Goal: Task Accomplishment & Management: Manage account settings

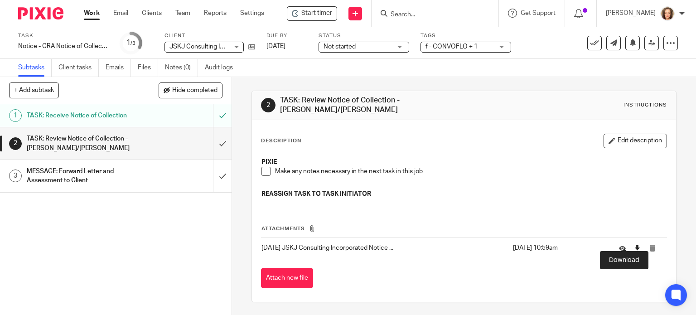
click at [634, 245] on icon at bounding box center [637, 248] width 7 height 7
drag, startPoint x: 213, startPoint y: 142, endPoint x: 260, endPoint y: 166, distance: 52.5
click at [262, 166] on div "+ Add subtask Hide completed Cancel + Add 1 TASK: Receive Notice of Collection …" at bounding box center [348, 196] width 696 height 238
click at [262, 167] on span at bounding box center [266, 171] width 9 height 9
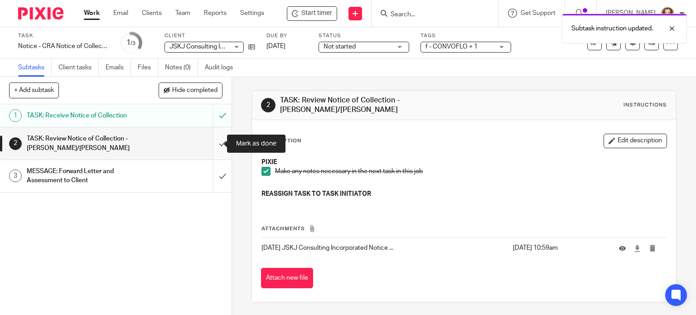
click at [209, 143] on input "submit" at bounding box center [116, 143] width 232 height 32
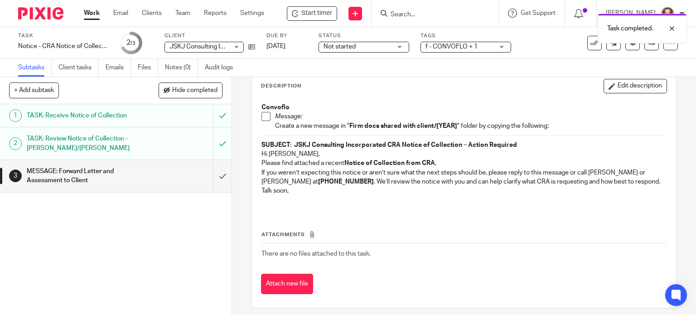
scroll to position [56, 0]
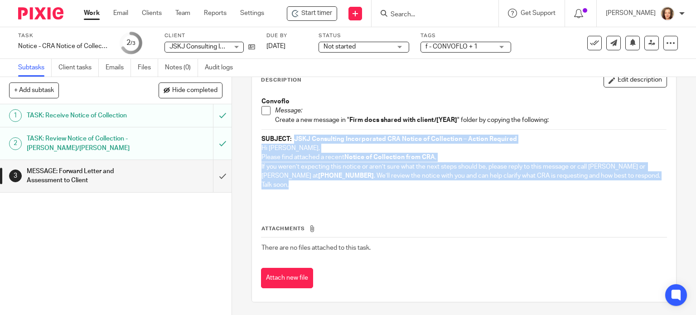
drag, startPoint x: 296, startPoint y: 186, endPoint x: 290, endPoint y: 135, distance: 51.1
click at [290, 135] on div "Convoflo Message: Create a new message in " Firm docs shared with client/[YEAR]…" at bounding box center [464, 148] width 415 height 113
copy div "JSKJ Consulting Incorporated CRA Notice of Collection – Action Required Hi John…"
click at [214, 175] on input "submit" at bounding box center [116, 176] width 232 height 32
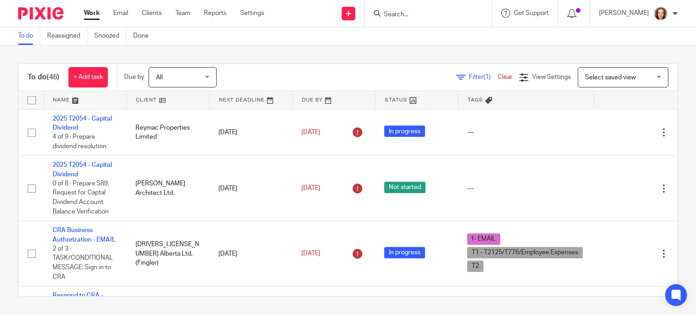
click at [427, 16] on input "Search" at bounding box center [424, 15] width 82 height 8
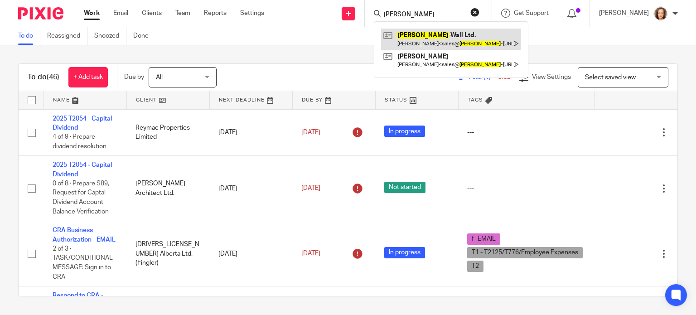
type input "[PERSON_NAME]"
click at [428, 32] on link at bounding box center [451, 39] width 140 height 21
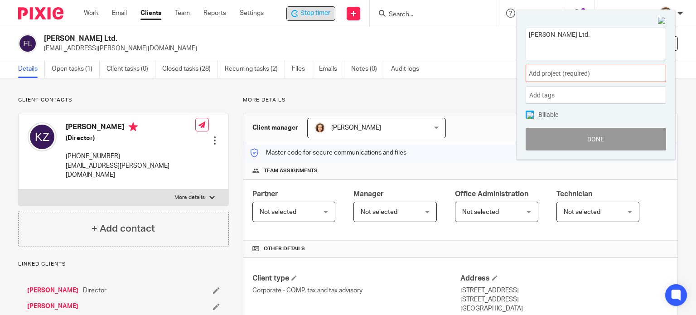
click at [306, 13] on span "Stop timer" at bounding box center [316, 14] width 30 height 10
click at [662, 21] on img at bounding box center [662, 21] width 8 height 8
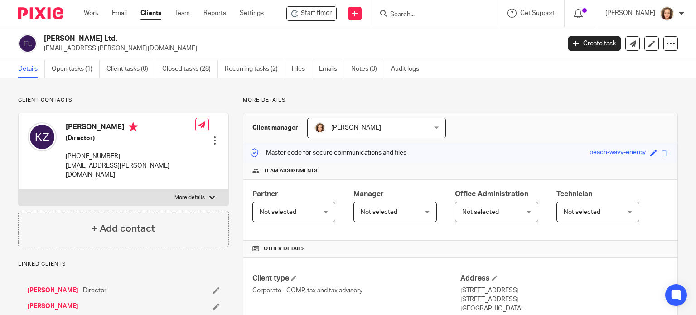
click at [345, 37] on h2 "[PERSON_NAME] Ltd." at bounding box center [248, 39] width 409 height 10
click at [404, 14] on input "Search" at bounding box center [430, 15] width 82 height 8
click at [405, 9] on form at bounding box center [437, 13] width 97 height 11
click at [414, 16] on input "Search" at bounding box center [430, 15] width 82 height 8
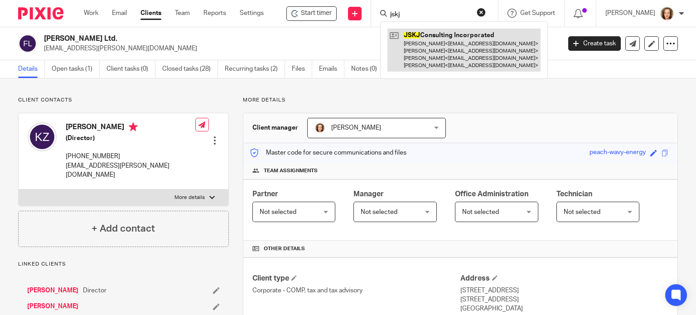
type input "jskj"
click at [424, 38] on link at bounding box center [464, 50] width 153 height 43
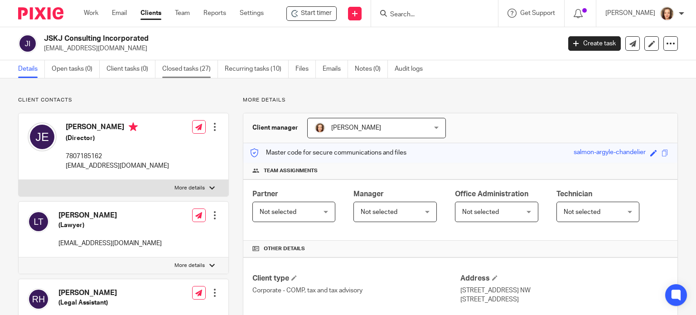
click at [182, 70] on link "Closed tasks (27)" at bounding box center [190, 69] width 56 height 18
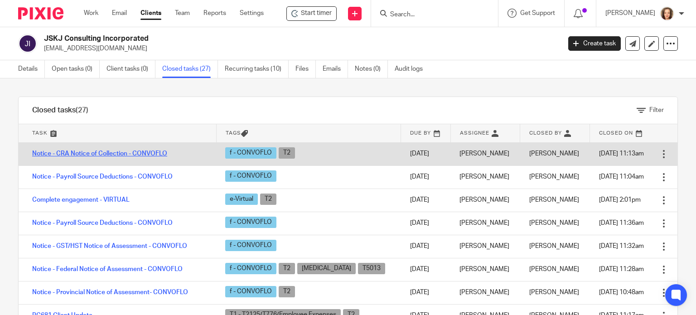
click at [134, 151] on link "Notice - CRA Notice of Collection - CONVOFLO" at bounding box center [99, 153] width 135 height 6
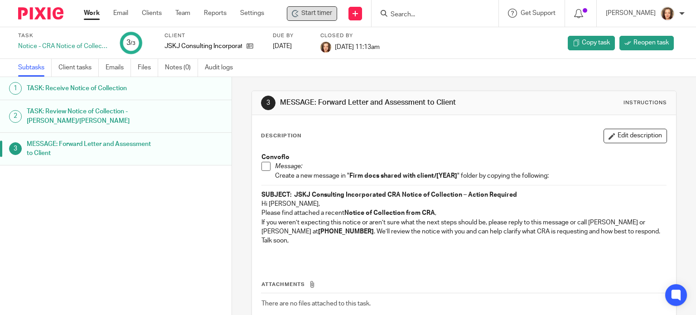
click at [307, 14] on span "Start timer" at bounding box center [316, 14] width 31 height 10
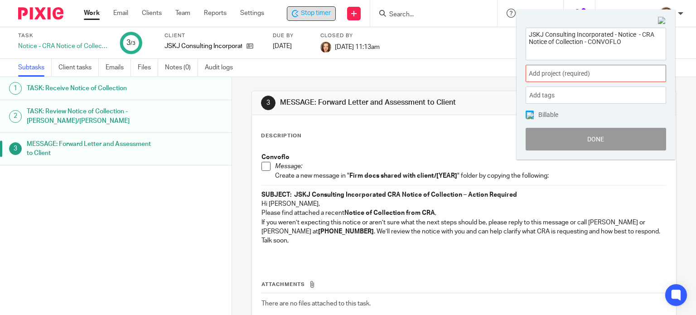
drag, startPoint x: 628, startPoint y: 43, endPoint x: 506, endPoint y: 28, distance: 122.3
click at [506, 28] on body "Work Email Clients Team Reports Settings Work Email Clients Team Reports Settin…" at bounding box center [348, 157] width 696 height 315
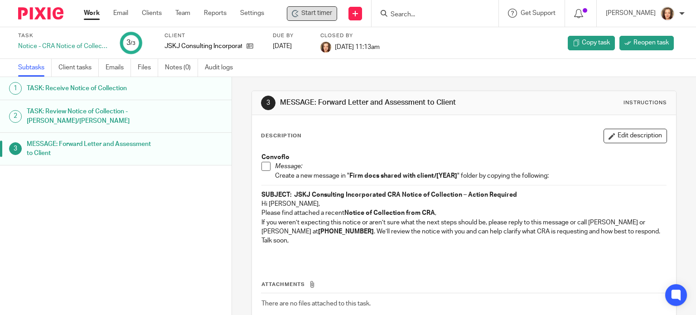
click at [400, 7] on div at bounding box center [435, 13] width 127 height 27
click at [412, 12] on input "Search" at bounding box center [431, 15] width 82 height 8
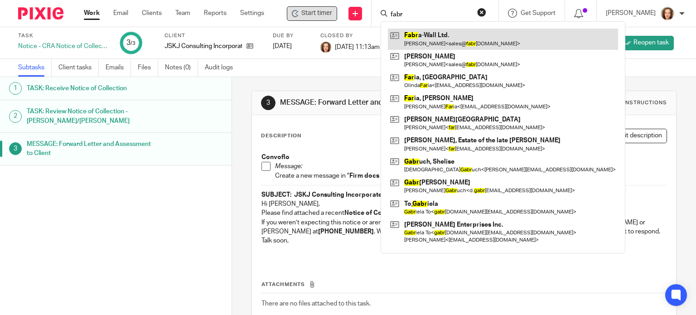
type input "fabr"
click at [450, 29] on link at bounding box center [503, 39] width 230 height 21
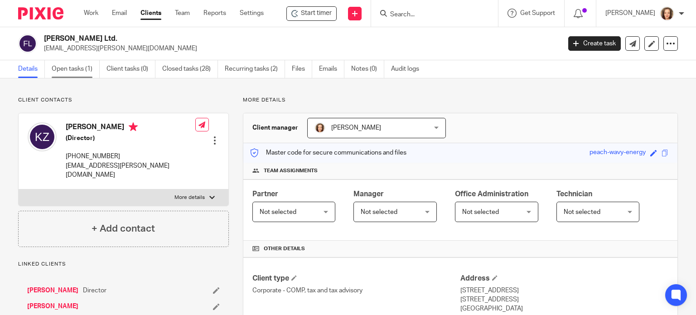
click at [63, 69] on link "Open tasks (1)" at bounding box center [76, 69] width 48 height 18
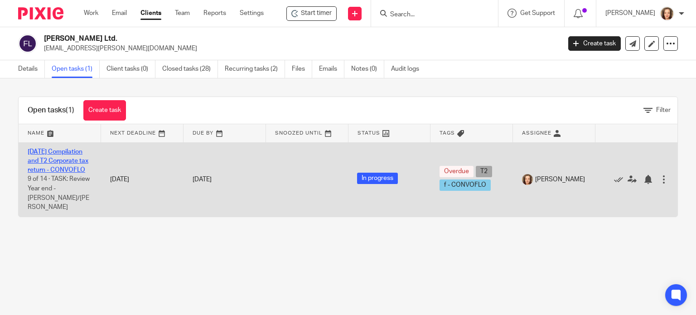
click at [64, 162] on link "[DATE] Compilation and T2 Corporate tax return - CONVOFLO" at bounding box center [58, 161] width 61 height 25
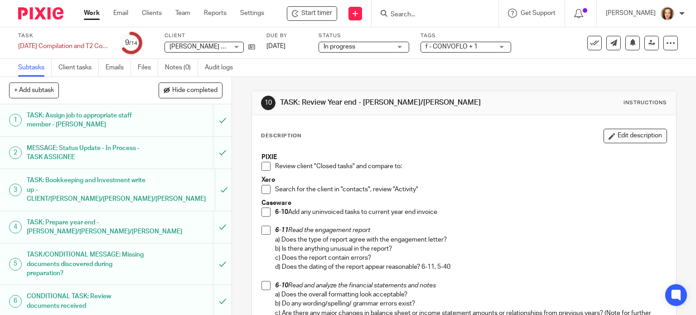
click at [265, 165] on span at bounding box center [266, 166] width 9 height 9
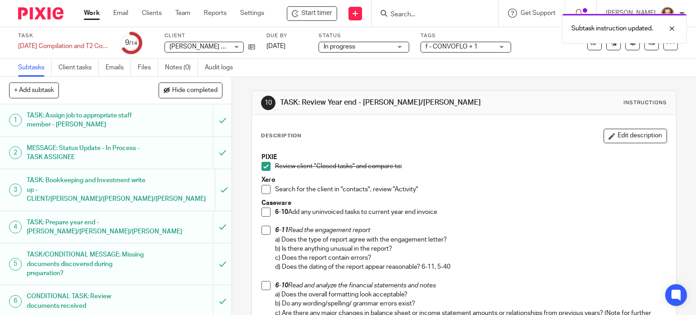
click at [262, 191] on span at bounding box center [266, 189] width 9 height 9
click at [262, 209] on span at bounding box center [266, 212] width 9 height 9
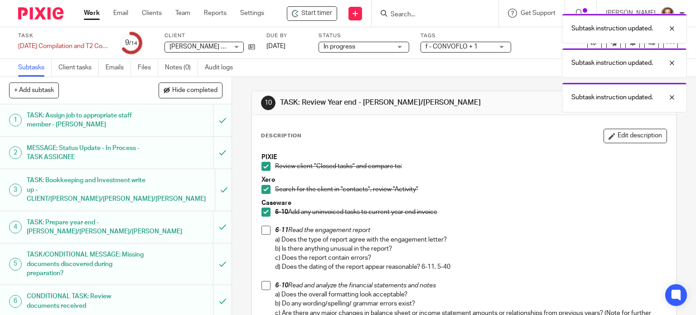
click at [262, 229] on span at bounding box center [266, 230] width 9 height 9
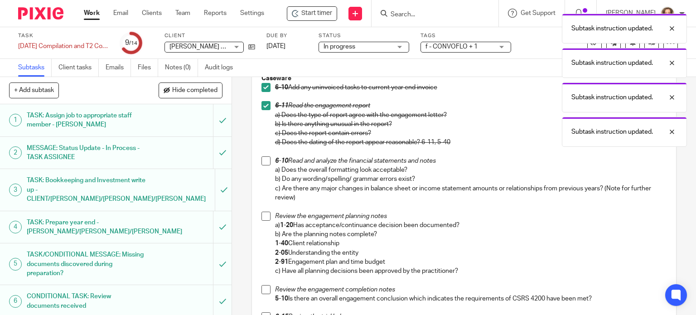
drag, startPoint x: 260, startPoint y: 160, endPoint x: 267, endPoint y: 170, distance: 12.4
click at [262, 160] on span at bounding box center [266, 160] width 9 height 9
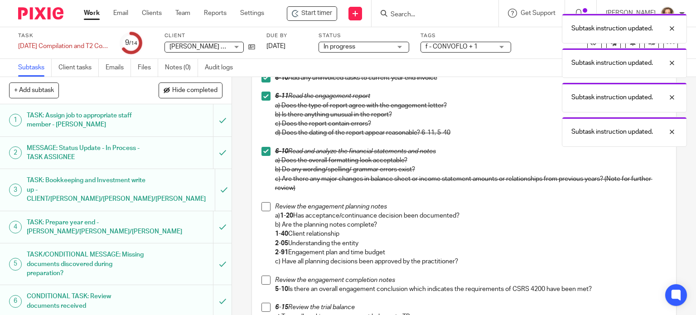
scroll to position [136, 0]
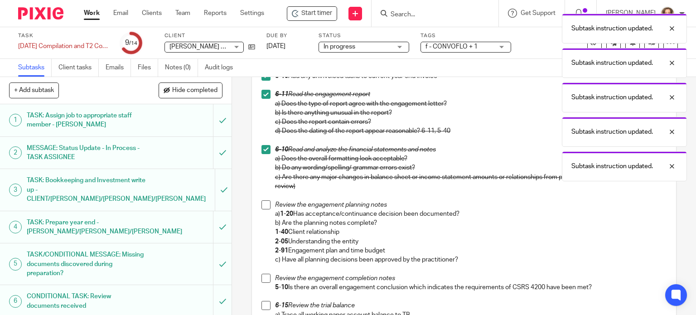
click at [264, 204] on span at bounding box center [266, 204] width 9 height 9
click at [262, 281] on span at bounding box center [266, 278] width 9 height 9
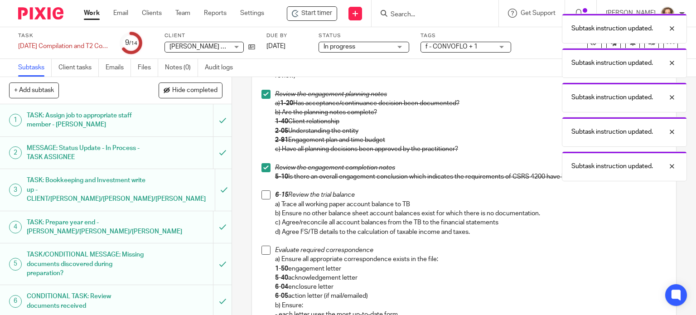
scroll to position [261, 0]
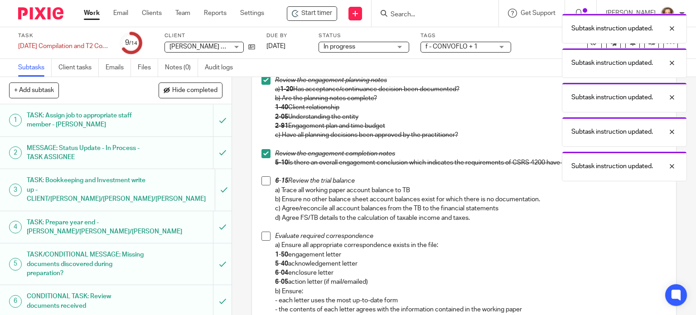
click at [265, 180] on span at bounding box center [266, 180] width 9 height 9
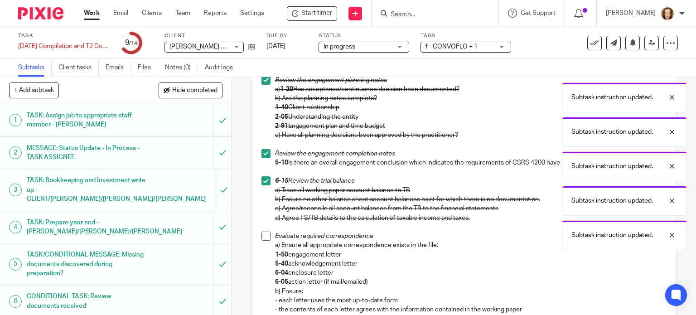
click at [262, 237] on span at bounding box center [266, 236] width 9 height 9
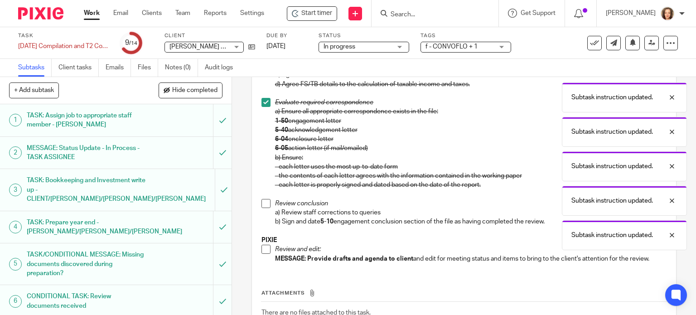
scroll to position [453, 0]
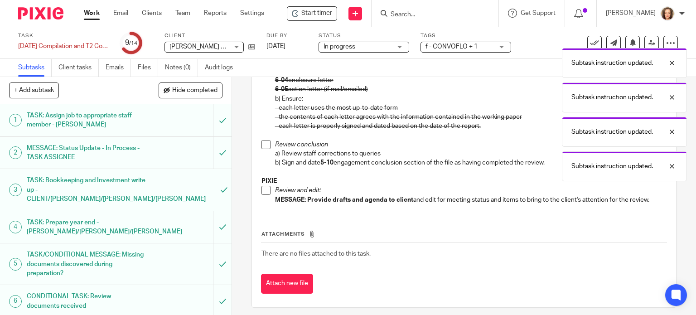
click at [262, 146] on span at bounding box center [266, 144] width 9 height 9
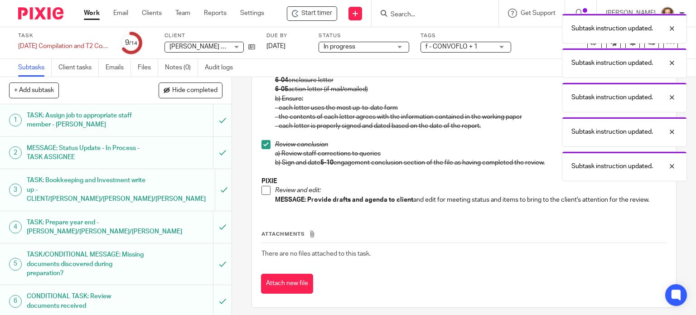
click at [262, 190] on span at bounding box center [266, 190] width 9 height 9
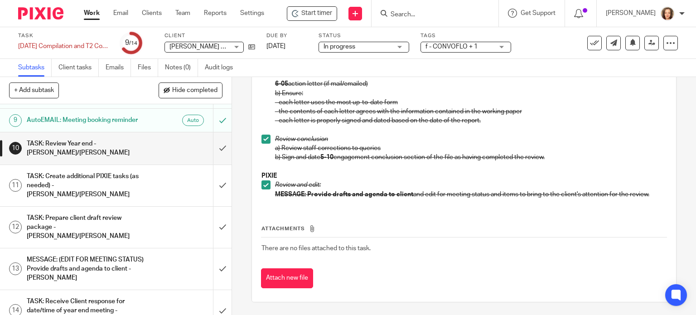
scroll to position [280, 0]
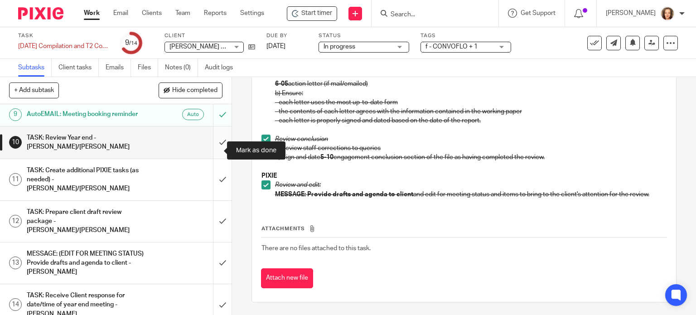
click at [210, 150] on input "submit" at bounding box center [116, 142] width 232 height 32
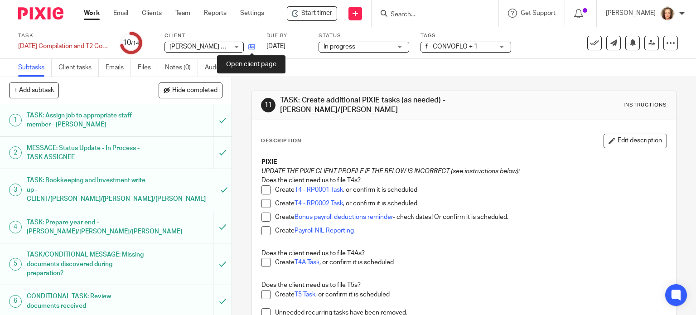
click at [251, 46] on icon at bounding box center [251, 47] width 7 height 7
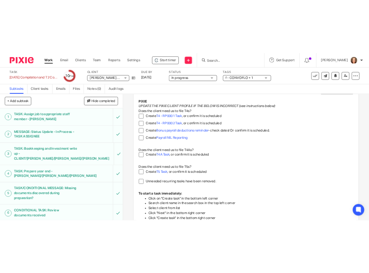
scroll to position [68, 0]
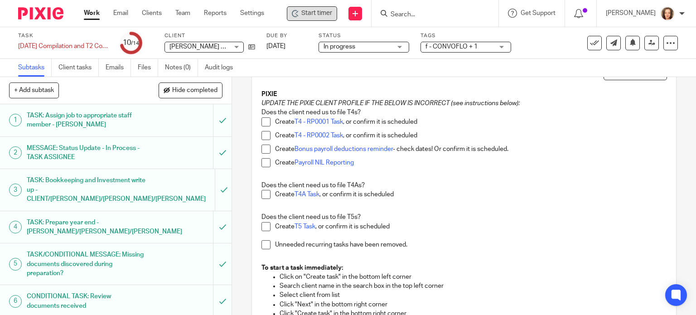
click at [303, 15] on span "Start timer" at bounding box center [316, 14] width 31 height 10
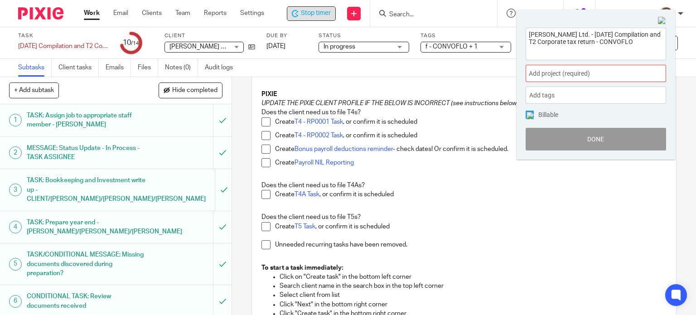
drag, startPoint x: 635, startPoint y: 43, endPoint x: 502, endPoint y: 26, distance: 134.3
click at [504, 28] on body "Work Email Clients Team Reports Settings Work Email Clients Team Reports Settin…" at bounding box center [348, 157] width 696 height 315
click at [662, 19] on img at bounding box center [662, 21] width 8 height 8
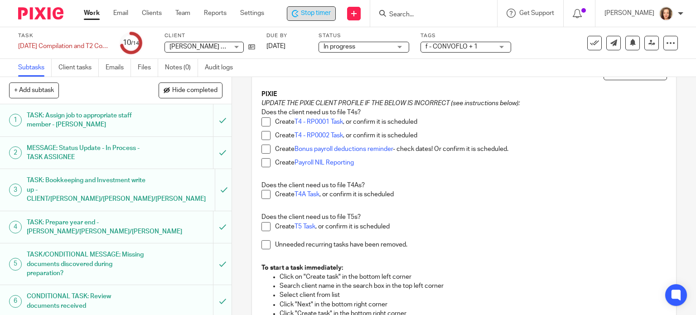
click at [266, 244] on span at bounding box center [266, 244] width 9 height 9
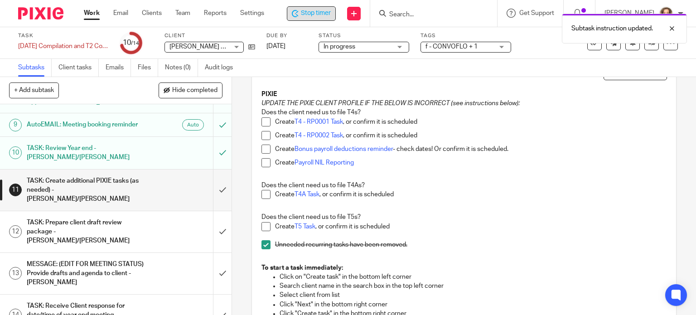
scroll to position [279, 0]
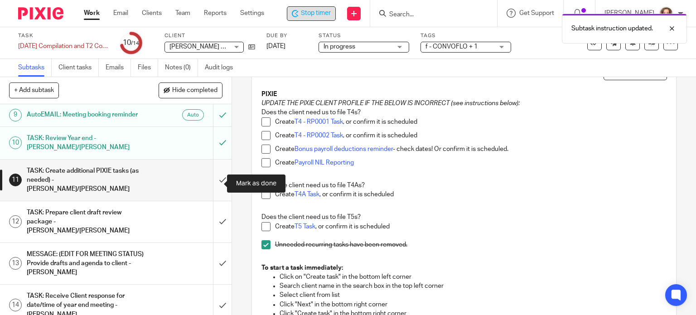
click at [213, 183] on input "submit" at bounding box center [116, 180] width 232 height 41
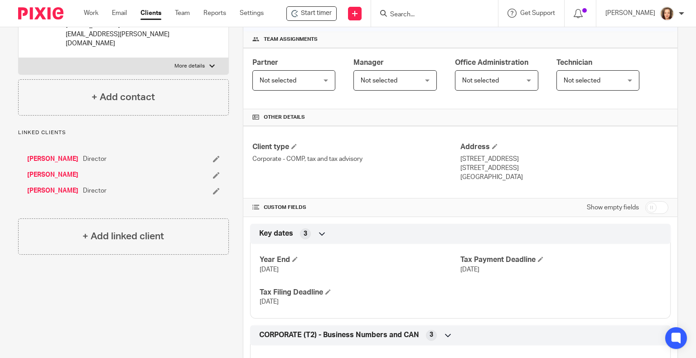
scroll to position [125, 0]
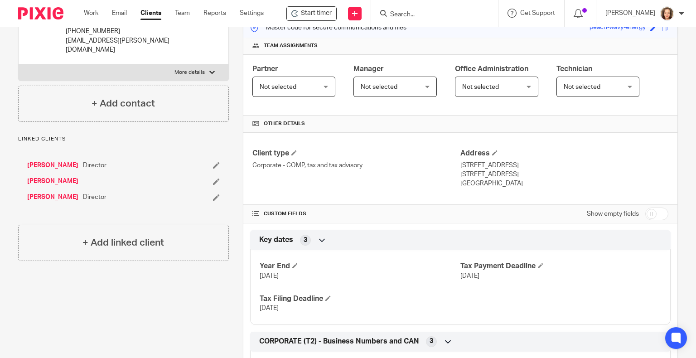
click at [652, 212] on input "checkbox" at bounding box center [656, 214] width 23 height 13
checkbox input "true"
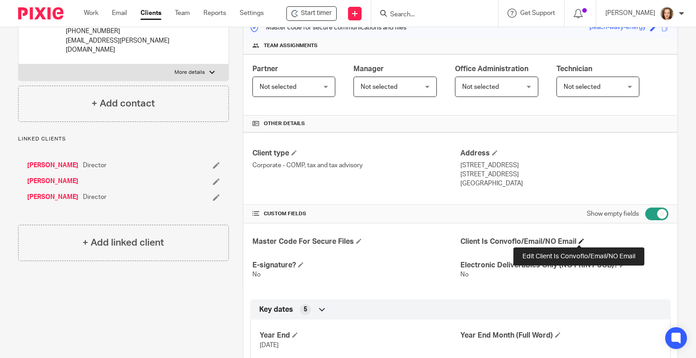
click at [579, 240] on span at bounding box center [581, 240] width 5 height 5
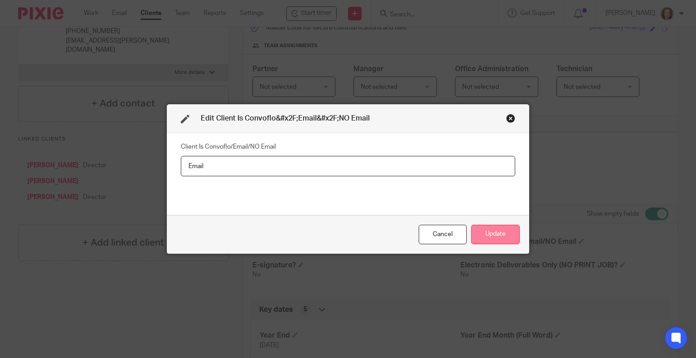
type input "Email"
click at [493, 233] on button "Update" at bounding box center [495, 234] width 48 height 19
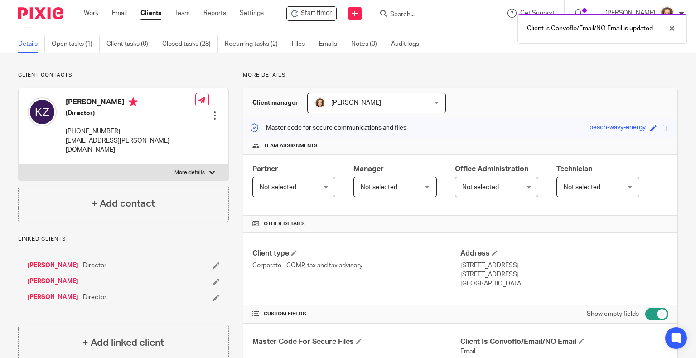
scroll to position [0, 0]
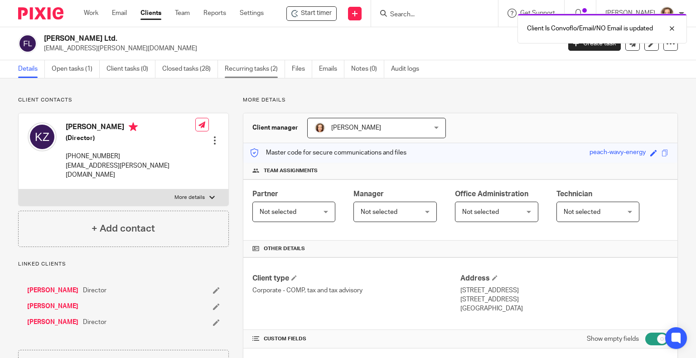
click at [250, 72] on link "Recurring tasks (2)" at bounding box center [255, 69] width 60 height 18
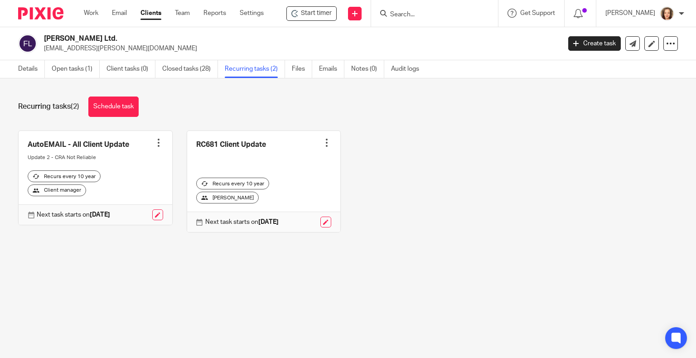
click at [322, 140] on div at bounding box center [326, 142] width 9 height 9
click at [301, 202] on span "Cancel schedule" at bounding box center [287, 200] width 48 height 6
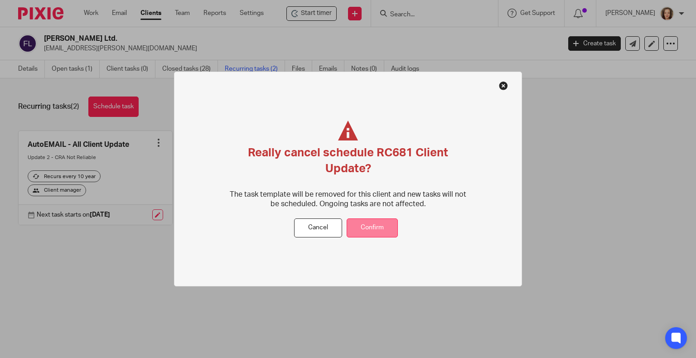
click at [373, 227] on button "Confirm" at bounding box center [372, 227] width 51 height 19
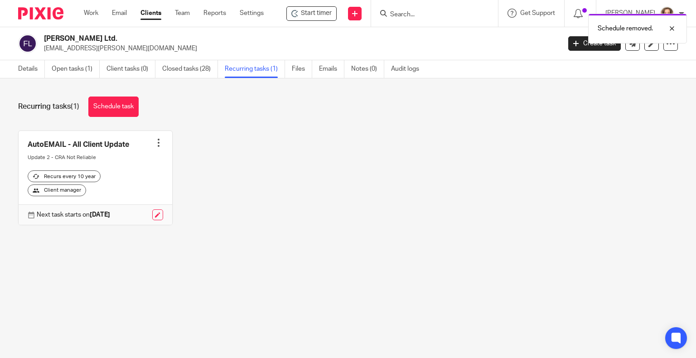
click at [155, 139] on div at bounding box center [158, 142] width 9 height 9
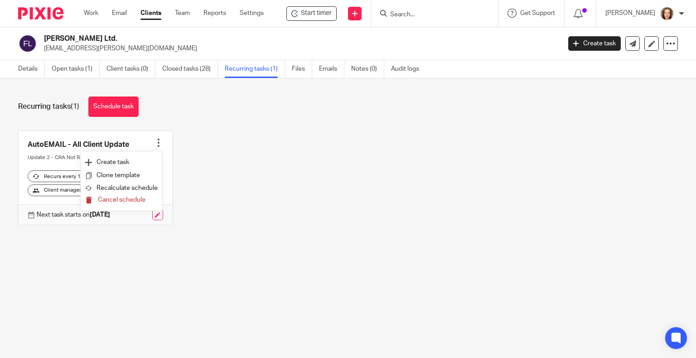
click at [133, 202] on span "Cancel schedule" at bounding box center [122, 200] width 48 height 6
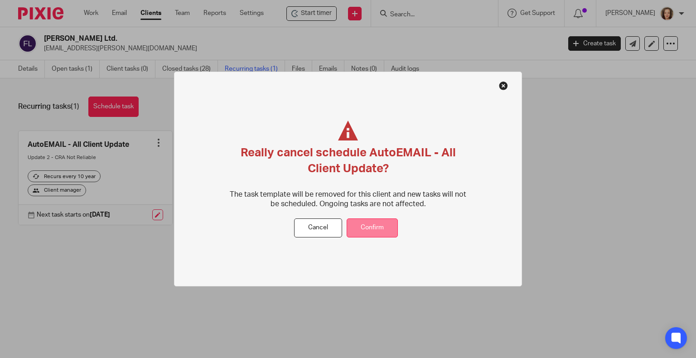
click at [366, 228] on button "Confirm" at bounding box center [372, 227] width 51 height 19
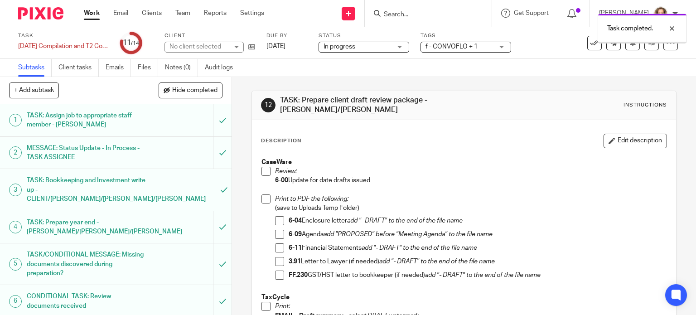
scroll to position [68, 0]
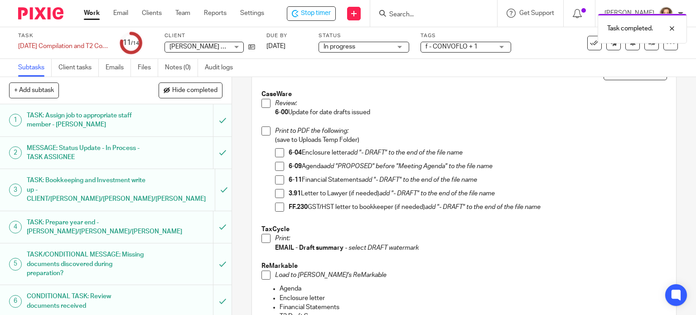
click at [262, 101] on span at bounding box center [266, 103] width 9 height 9
drag, startPoint x: 278, startPoint y: 150, endPoint x: 281, endPoint y: 170, distance: 19.6
click at [278, 150] on span at bounding box center [279, 152] width 9 height 9
click at [276, 163] on span at bounding box center [279, 166] width 9 height 9
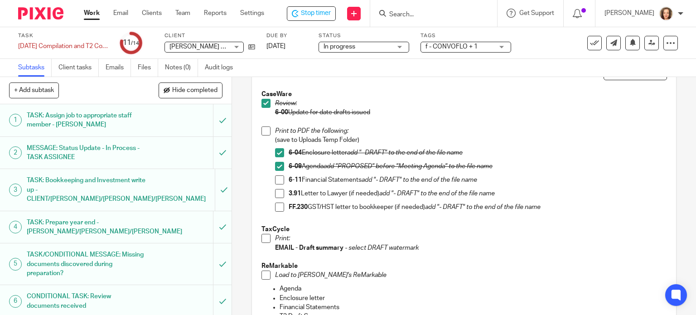
click at [276, 180] on span at bounding box center [279, 179] width 9 height 9
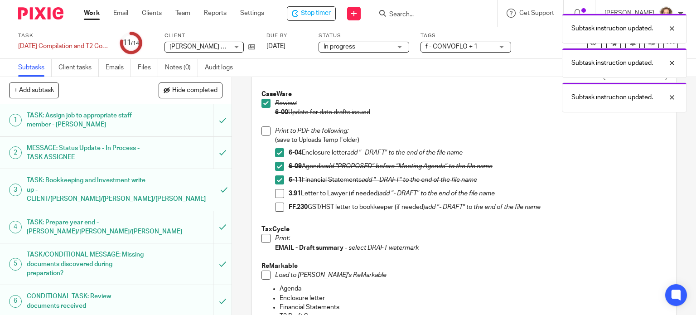
click at [262, 132] on span at bounding box center [266, 130] width 9 height 9
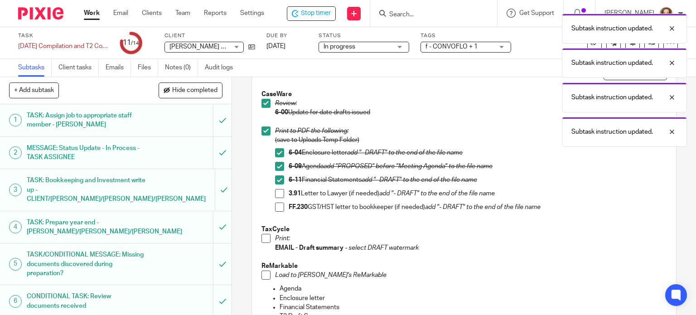
click at [265, 239] on span at bounding box center [266, 238] width 9 height 9
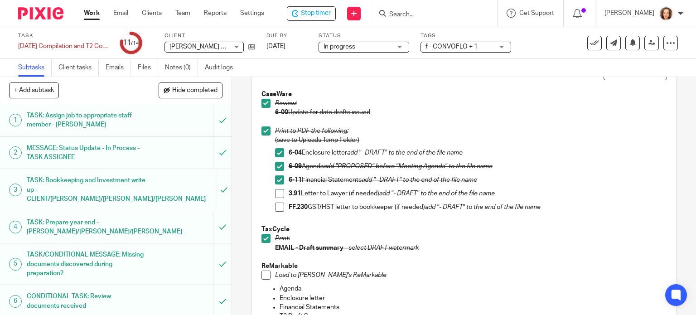
drag, startPoint x: 266, startPoint y: 275, endPoint x: 256, endPoint y: 262, distance: 16.1
click at [266, 275] on span at bounding box center [266, 275] width 9 height 9
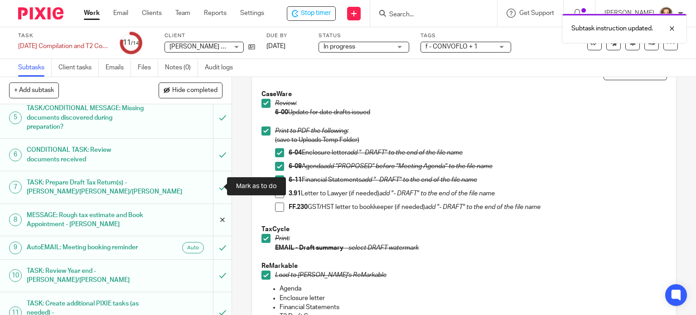
scroll to position [147, 0]
click at [188, 92] on span "Hide completed" at bounding box center [194, 90] width 45 height 7
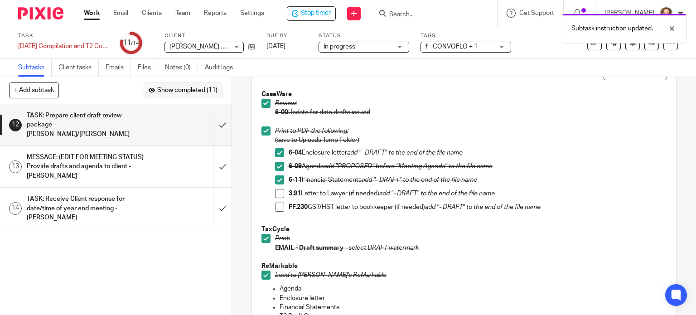
scroll to position [0, 0]
click at [213, 122] on input "submit" at bounding box center [116, 124] width 232 height 41
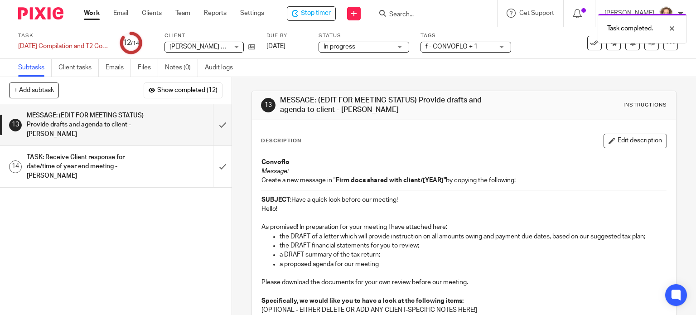
click at [344, 228] on p "As promised! In preparation for your meeting I have attached here:" at bounding box center [465, 227] width 406 height 9
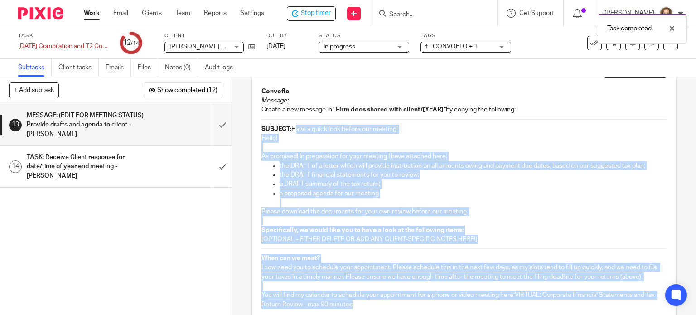
drag, startPoint x: 288, startPoint y: 199, endPoint x: 373, endPoint y: 320, distance: 148.1
click at [373, 315] on html "Work Email Clients Team Reports Settings Work Email Clients Team Reports Settin…" at bounding box center [348, 157] width 696 height 315
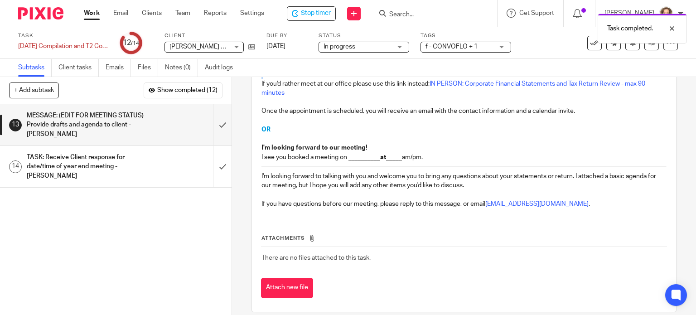
scroll to position [326, 0]
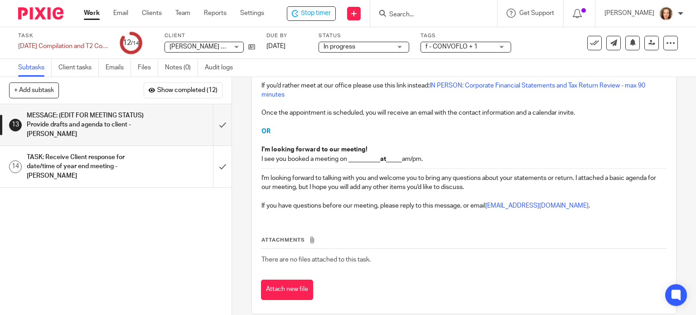
click at [355, 189] on p "I'm looking forward to talking with you and welcome you to bring any questions …" at bounding box center [465, 183] width 406 height 19
click at [666, 46] on icon at bounding box center [670, 43] width 9 height 9
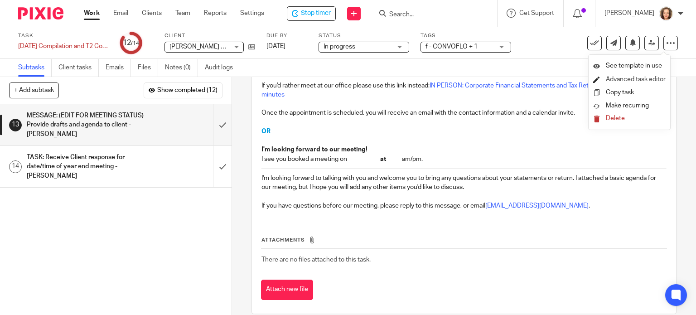
click at [640, 76] on link "Advanced task editor" at bounding box center [636, 79] width 60 height 6
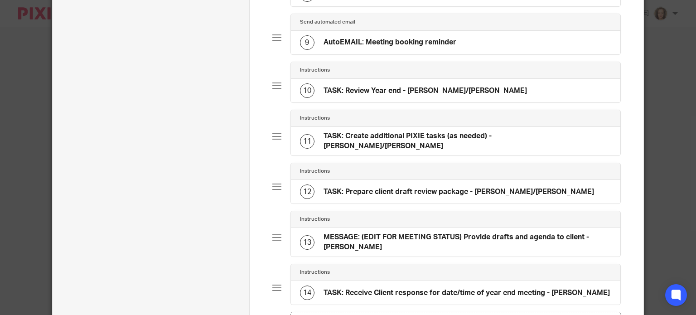
scroll to position [602, 0]
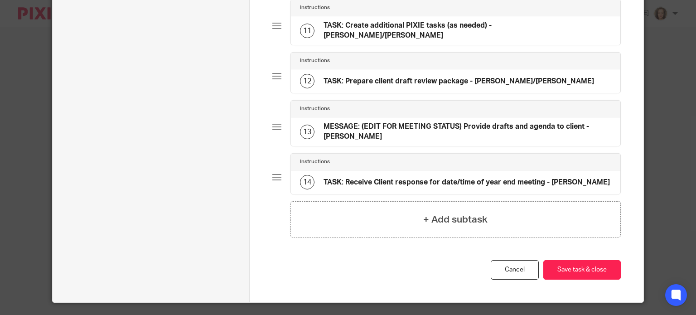
click at [407, 122] on h4 "MESSAGE: (EDIT FOR MEETING STATUS) Provide drafts and agenda to client - [PERSO…" at bounding box center [468, 131] width 288 height 19
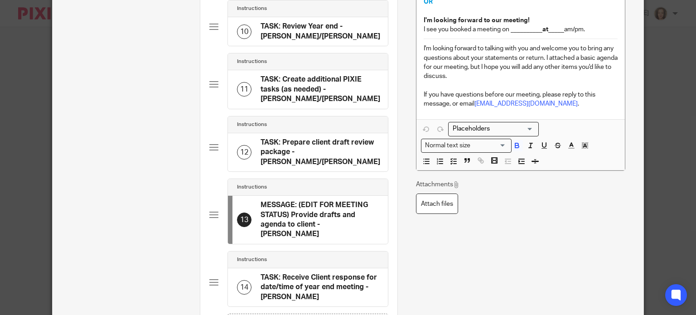
scroll to position [0, 58]
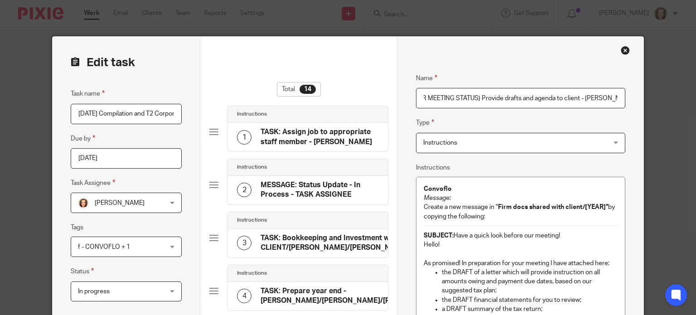
click at [423, 97] on input "MESSAGE: (EDIT FOR MEETING STATUS) Provide drafts and agenda to client - [PERSO…" at bounding box center [520, 98] width 209 height 20
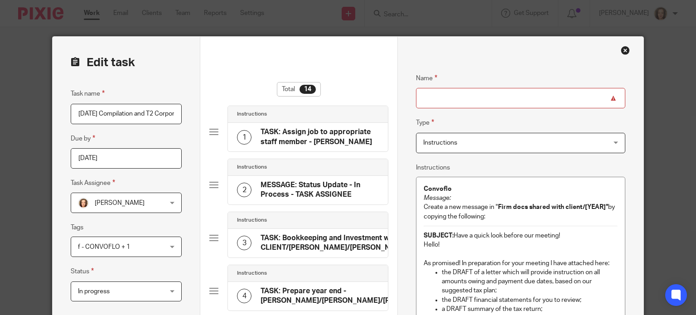
click at [435, 141] on span "Instructions" at bounding box center [440, 143] width 34 height 6
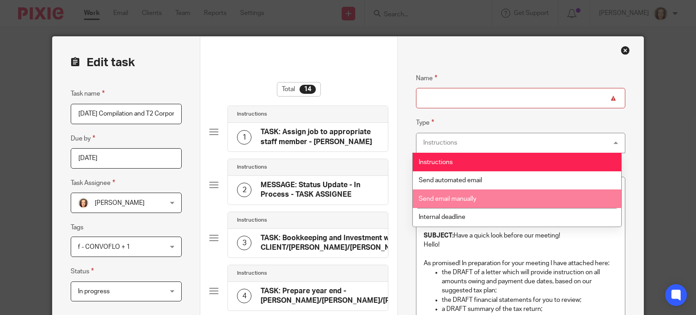
click at [449, 199] on span "Send email manually" at bounding box center [448, 199] width 58 height 6
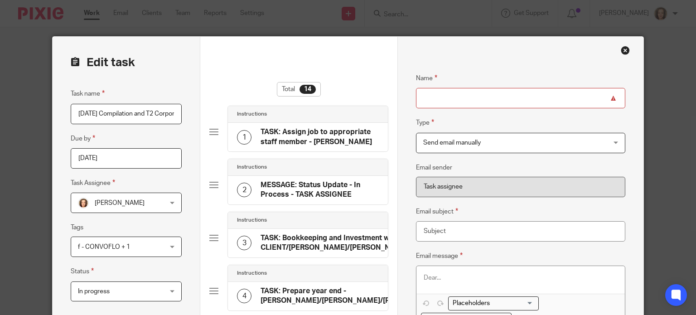
click at [436, 272] on div at bounding box center [521, 279] width 209 height 27
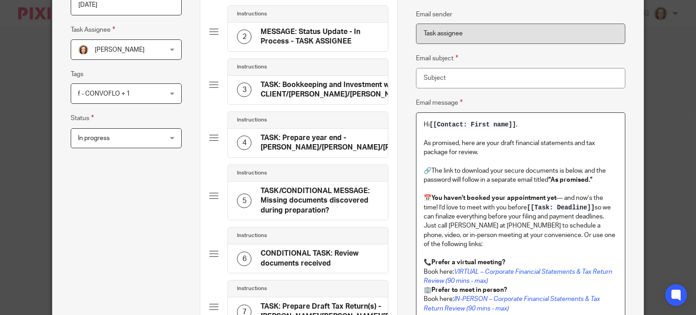
scroll to position [117, 0]
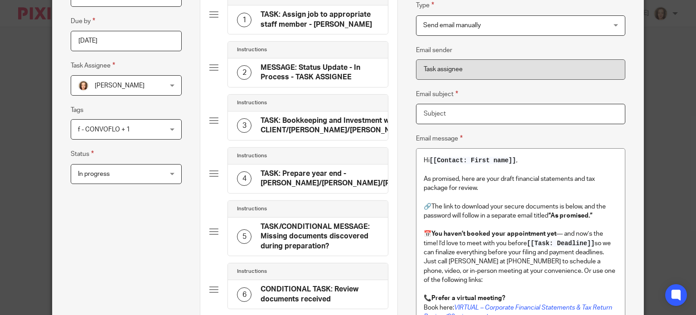
click at [442, 108] on input "Email subject" at bounding box center [520, 114] width 209 height 20
paste input "[client.name] Draft Financial Statements & Tax Package Enclosed. Have a quick l…"
type input "[client.name] Draft Financial Statements & Tax Package Enclosed. Have a quick l…"
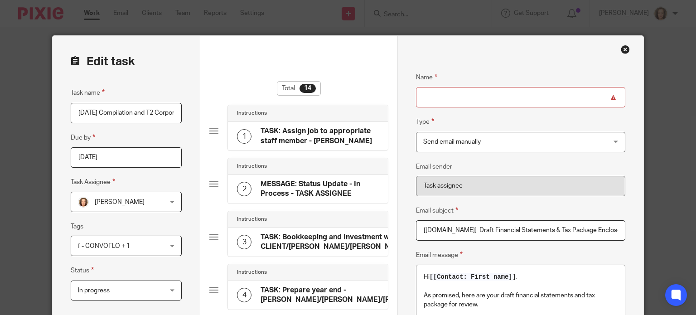
scroll to position [0, 0]
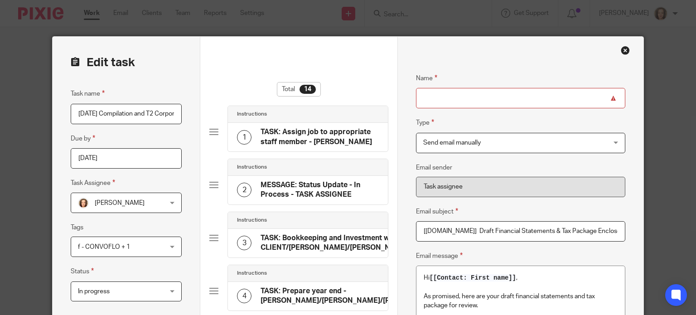
click at [457, 96] on input "Name" at bounding box center [520, 98] width 209 height 20
paste input "EMAIL: Provide drafts and agenda to client - JEANETTE"
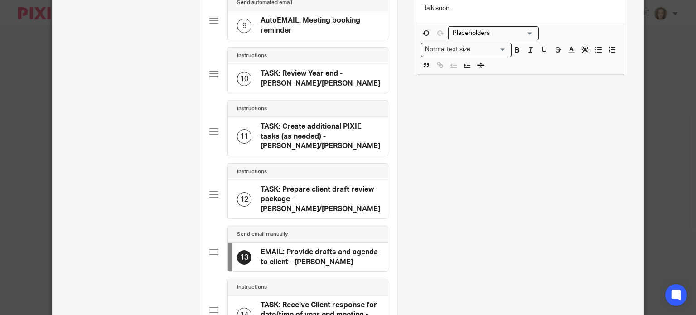
scroll to position [733, 0]
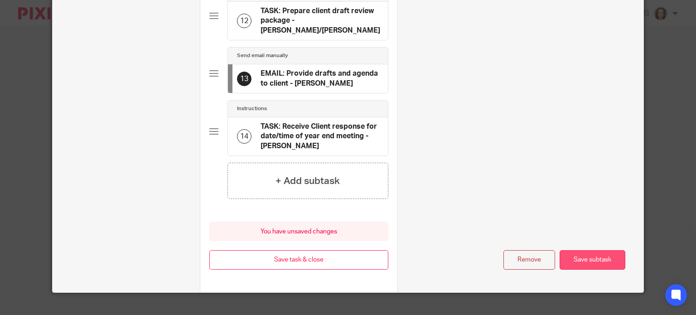
type input "EMAIL: Provide drafts and agenda to client - JEANETTE"
click at [591, 250] on button "Save subtask" at bounding box center [593, 259] width 66 height 19
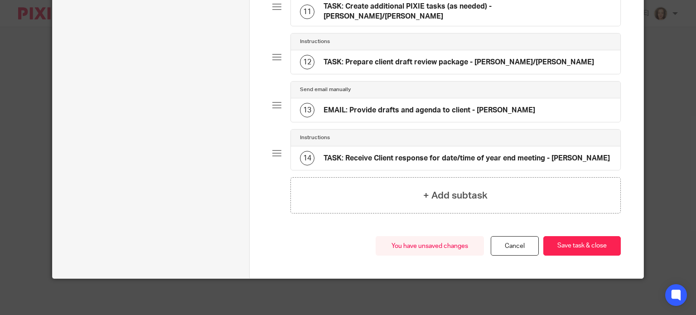
scroll to position [597, 0]
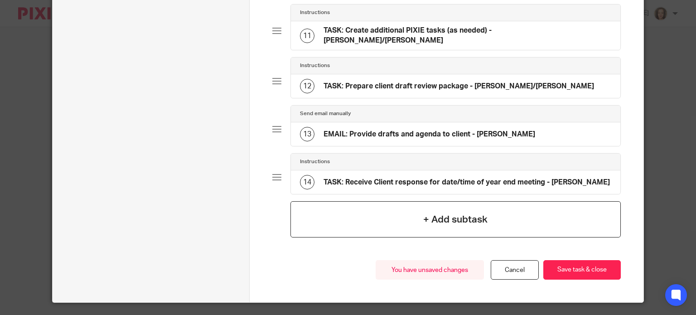
click at [435, 213] on h4 "+ Add subtask" at bounding box center [455, 220] width 64 height 14
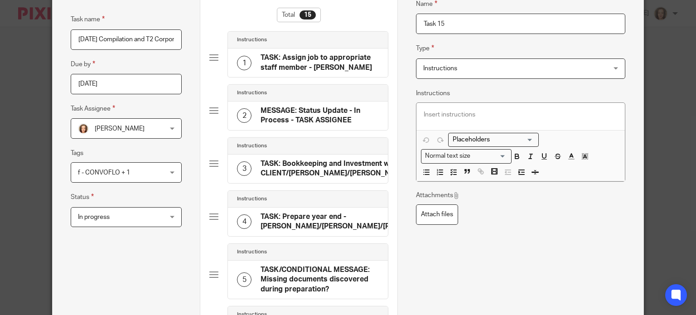
scroll to position [0, 0]
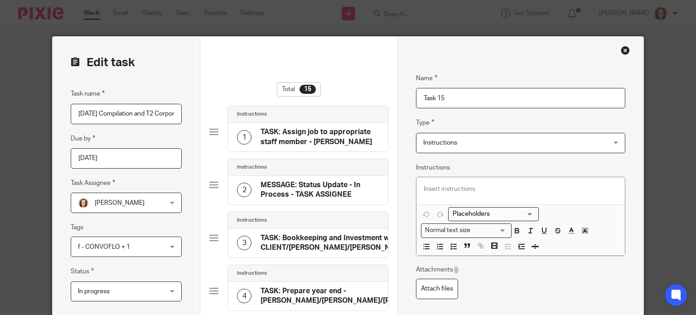
click at [451, 97] on input "Task 15" at bounding box center [520, 98] width 209 height 20
paste input "AutoEMAIL: Password"
drag, startPoint x: 442, startPoint y: 97, endPoint x: 321, endPoint y: 106, distance: 121.8
type input "AutoEMAIL: Password"
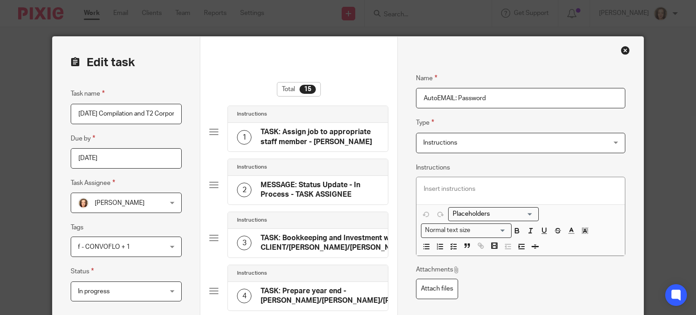
click at [447, 140] on span "Instructions" at bounding box center [440, 143] width 34 height 6
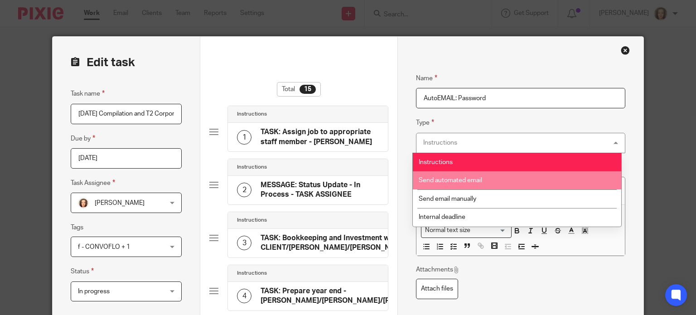
click at [460, 179] on span "Send automated email" at bounding box center [450, 180] width 63 height 6
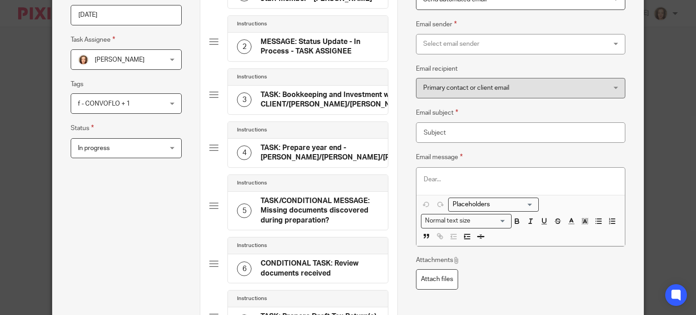
scroll to position [159, 0]
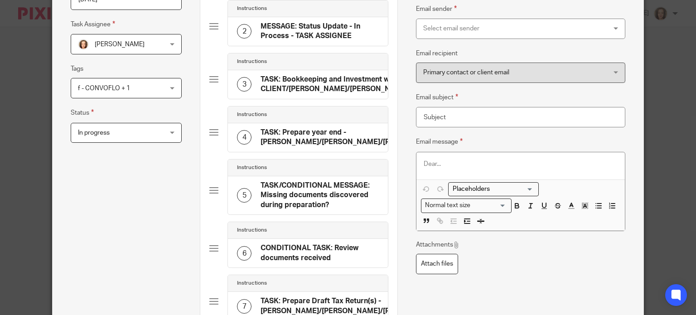
click at [447, 160] on p at bounding box center [521, 164] width 194 height 9
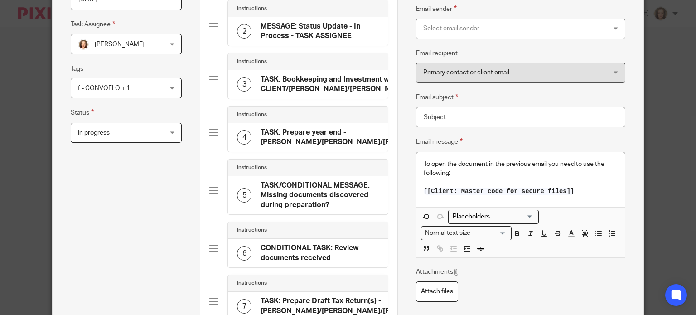
click at [446, 112] on input "Email subject" at bounding box center [520, 117] width 209 height 20
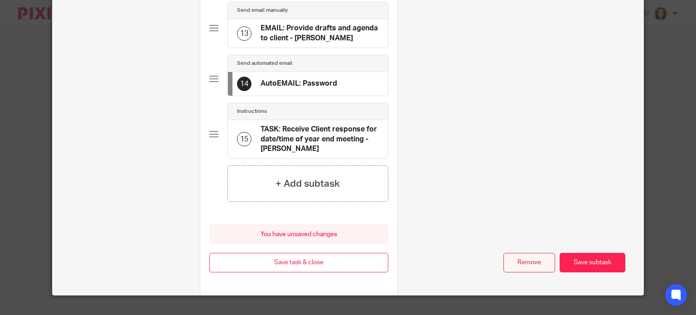
scroll to position [781, 0]
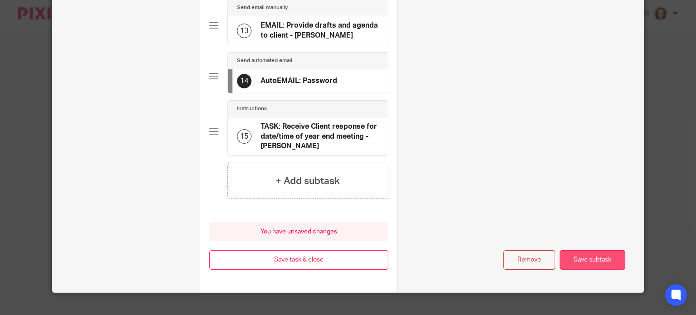
type input "As Promised!"
click at [577, 250] on button "Save subtask" at bounding box center [593, 259] width 66 height 19
click at [592, 250] on button "Save subtask" at bounding box center [593, 259] width 66 height 19
click at [309, 250] on button "Save task & close" at bounding box center [298, 259] width 179 height 19
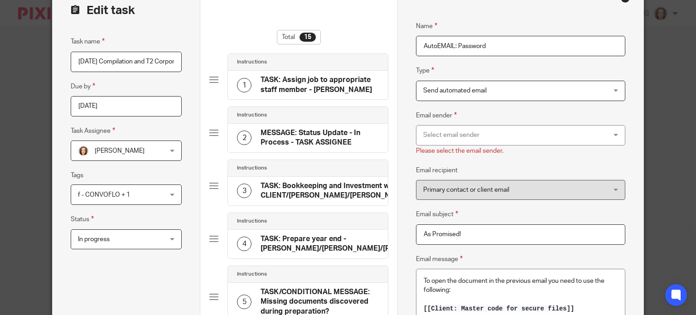
scroll to position [34, 0]
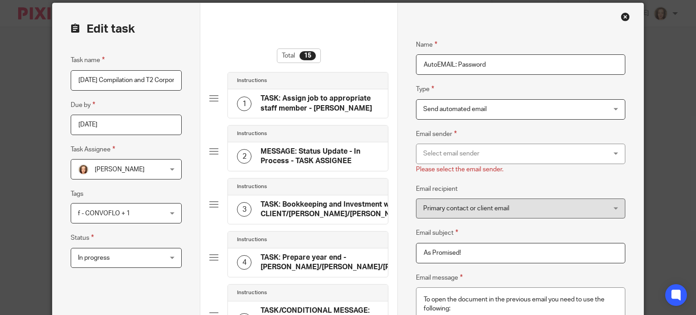
click at [463, 158] on div "Select email sender" at bounding box center [503, 153] width 161 height 19
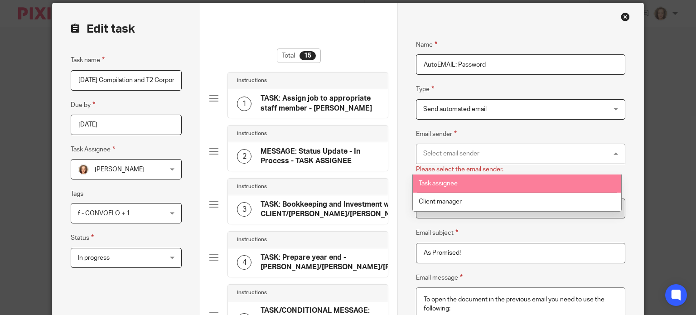
click at [450, 182] on span "Task assignee" at bounding box center [438, 183] width 39 height 6
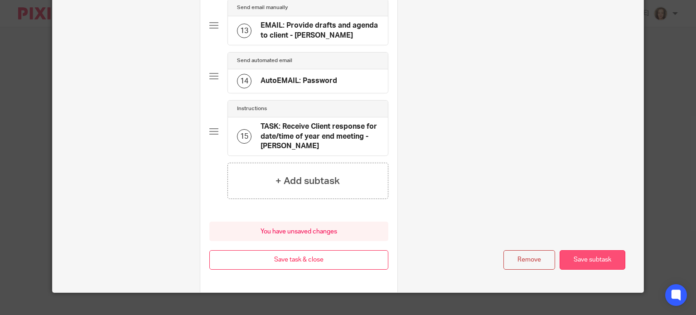
click at [577, 250] on button "Save subtask" at bounding box center [593, 259] width 66 height 19
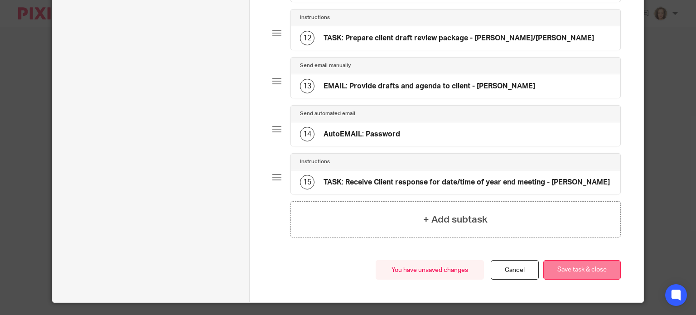
click at [559, 260] on button "Save task & close" at bounding box center [582, 269] width 78 height 19
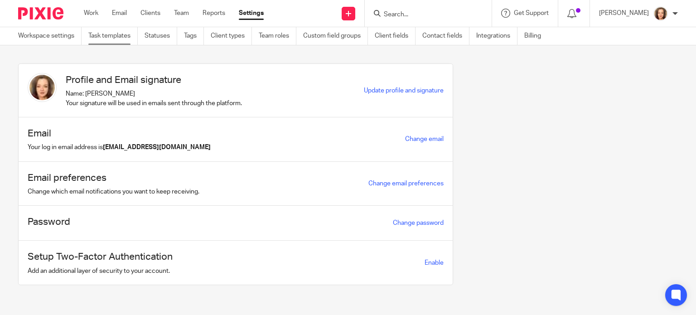
click at [121, 36] on link "Task templates" at bounding box center [112, 36] width 49 height 18
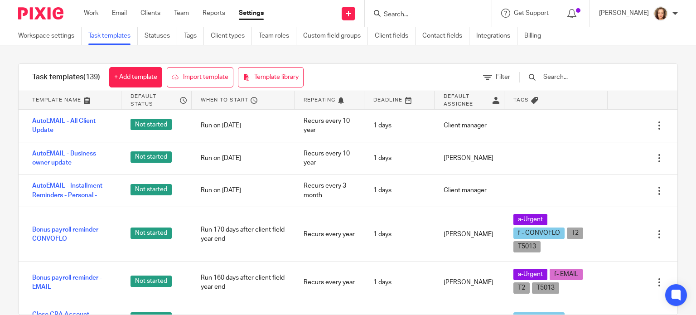
click at [568, 77] on input "text" at bounding box center [596, 77] width 106 height 10
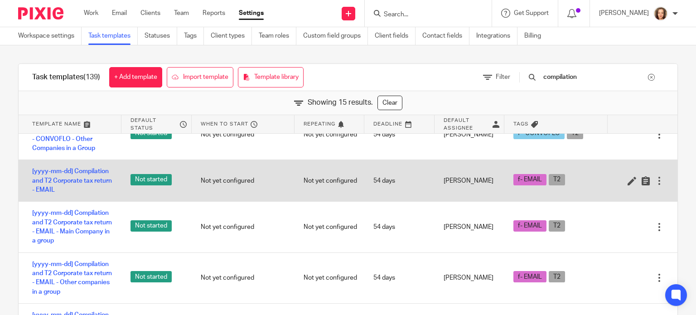
scroll to position [159, 0]
type input "compilation"
click at [71, 194] on link "[yyyy-mm-dd] Compilation and T2 Corporate tax return - EMAIL" at bounding box center [72, 180] width 80 height 28
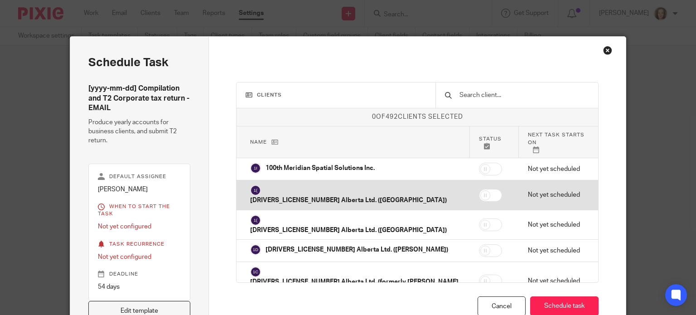
scroll to position [5, 0]
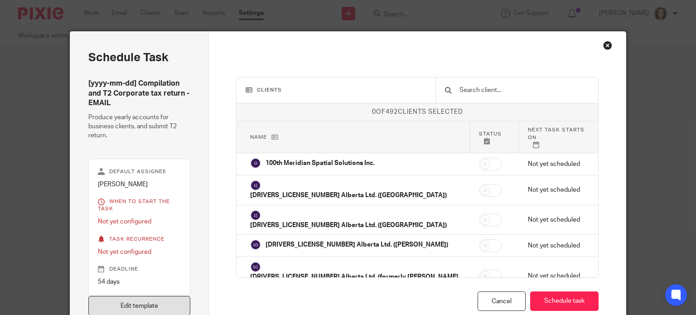
click at [154, 297] on link "Edit template" at bounding box center [139, 305] width 102 height 19
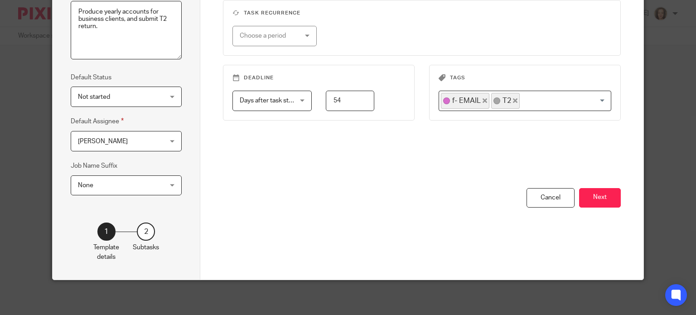
scroll to position [0, 84]
click at [602, 197] on button "Next" at bounding box center [600, 197] width 42 height 19
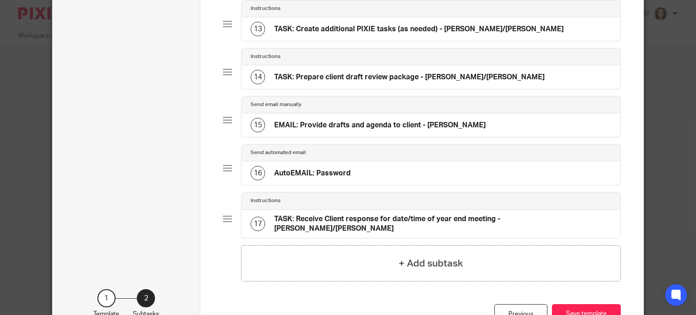
scroll to position [711, 0]
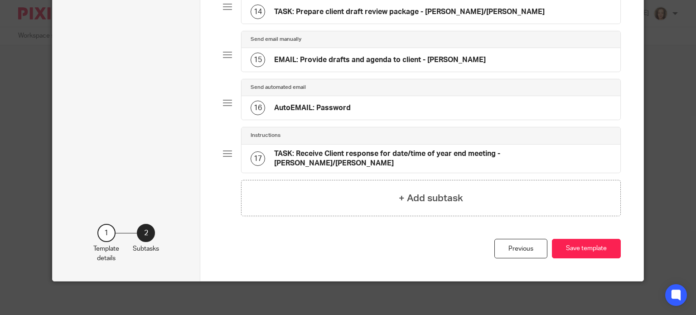
click at [378, 64] on h4 "EMAIL: Provide drafts and agenda to client - [PERSON_NAME]" at bounding box center [380, 60] width 212 height 10
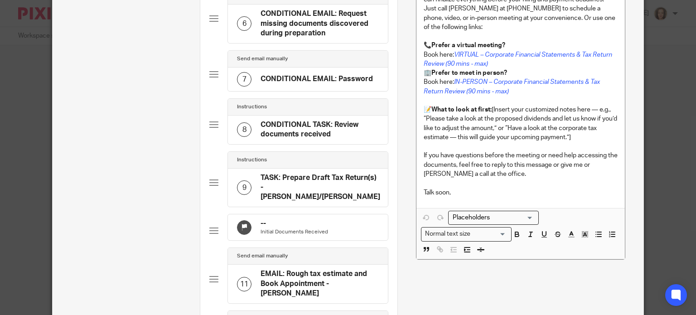
scroll to position [373, 0]
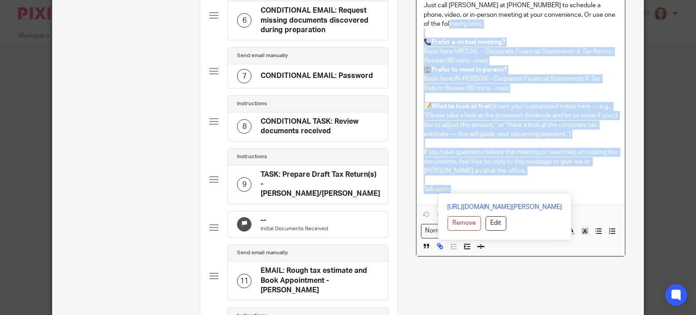
drag, startPoint x: 453, startPoint y: 190, endPoint x: 417, endPoint y: 22, distance: 171.5
click at [417, 22] on div "Hi [[Contact: First name]] , As promised, here are your draft financial stateme…" at bounding box center [521, 49] width 209 height 312
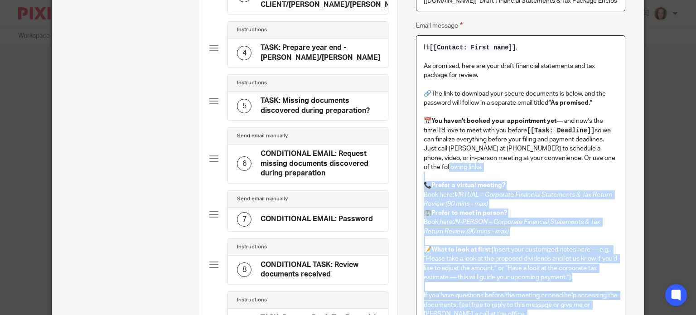
scroll to position [215, 0]
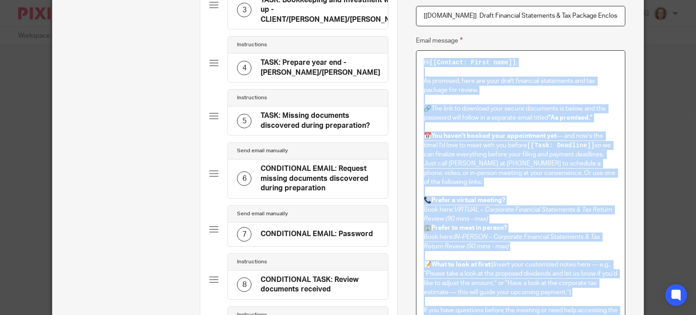
click at [417, 63] on div "Hi [[Contact: First name]] , As promised, here are your draft financial stateme…" at bounding box center [521, 207] width 209 height 312
copy div "Lo [[Ipsumdo: Sitam cons]] , Ad elitsedd, eius tem inci utlab etdolorem aliquae…"
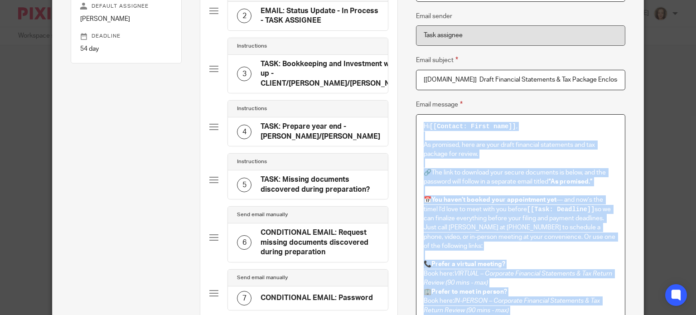
scroll to position [147, 0]
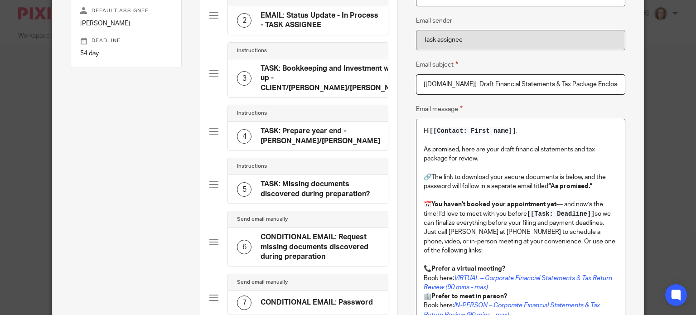
click at [419, 84] on input "[[DOMAIN_NAME]] Draft Financial Statements & Tax Package Enclosed. Have a quick…" at bounding box center [520, 84] width 209 height 20
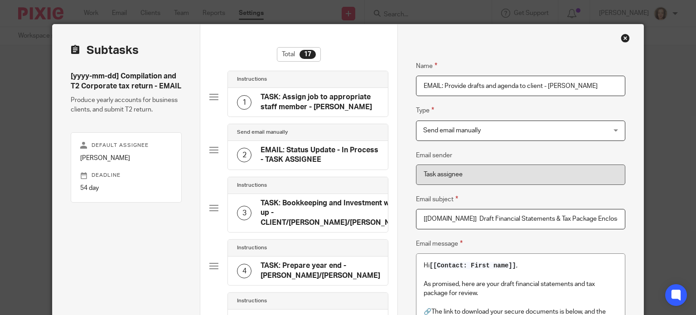
scroll to position [0, 0]
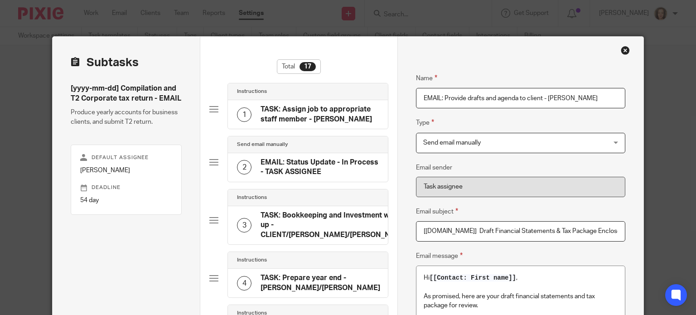
drag, startPoint x: 472, startPoint y: 89, endPoint x: 372, endPoint y: 85, distance: 100.3
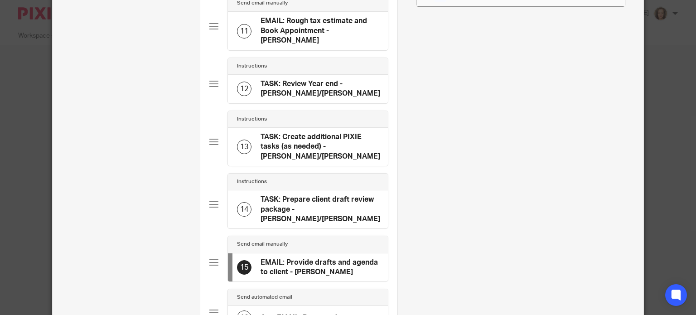
scroll to position [800, 0]
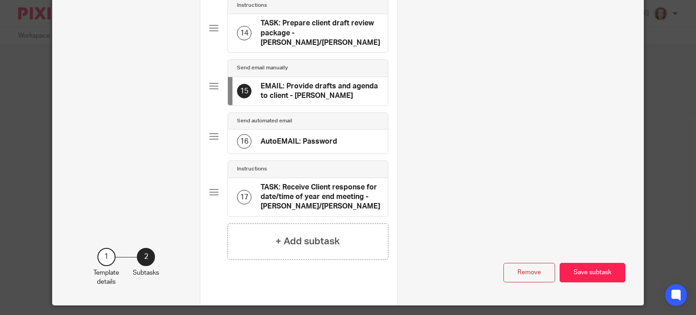
click at [299, 137] on h4 "AutoEMAIL: Password" at bounding box center [299, 142] width 77 height 10
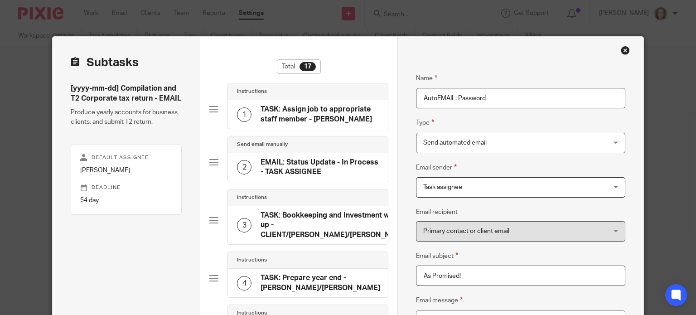
drag, startPoint x: 429, startPoint y: 101, endPoint x: 352, endPoint y: 105, distance: 77.6
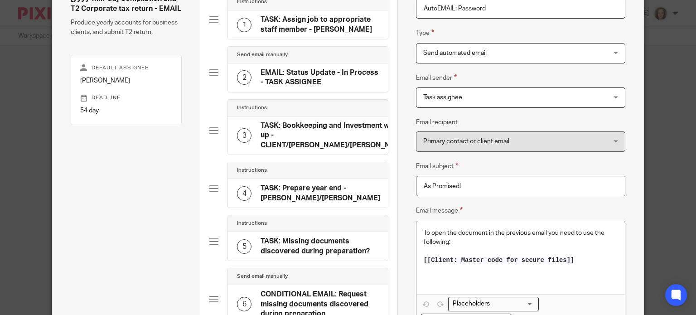
scroll to position [204, 0]
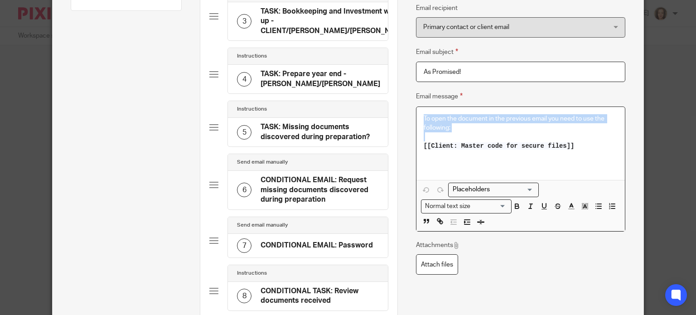
drag, startPoint x: 577, startPoint y: 148, endPoint x: 389, endPoint y: 106, distance: 192.9
copy div "To open the document in the previous email you need to use the following:"
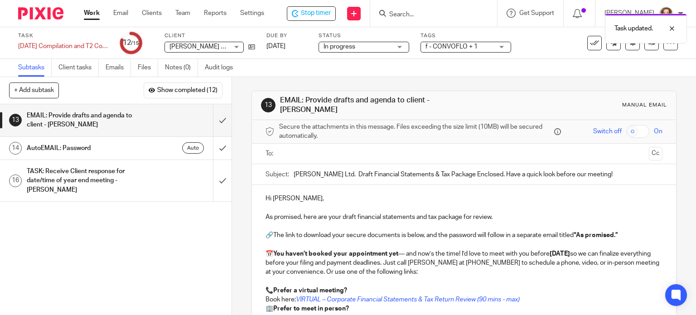
click at [310, 149] on input "text" at bounding box center [463, 154] width 363 height 10
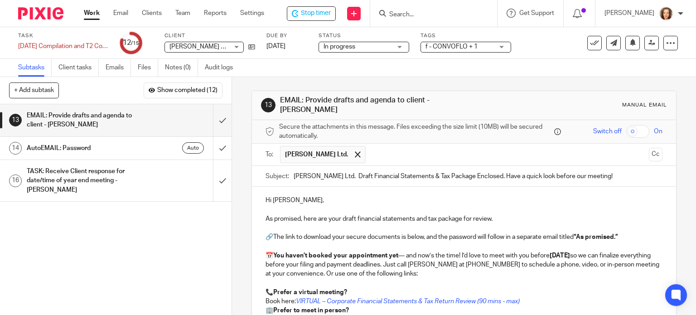
click at [297, 196] on p "Hi [PERSON_NAME]," at bounding box center [465, 200] width 398 height 9
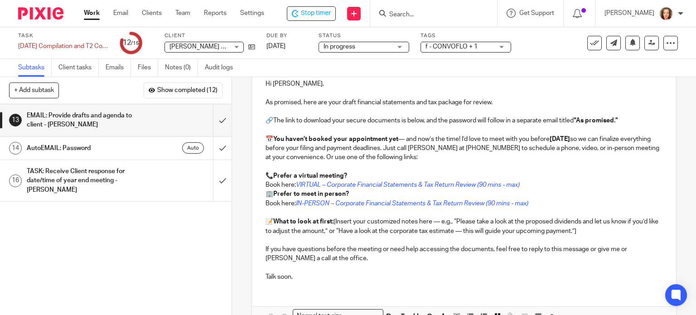
scroll to position [113, 0]
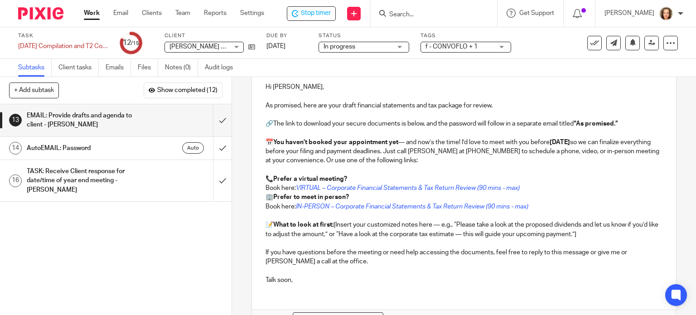
click at [277, 139] on strong "You haven’t booked your appointment yet" at bounding box center [335, 142] width 125 height 6
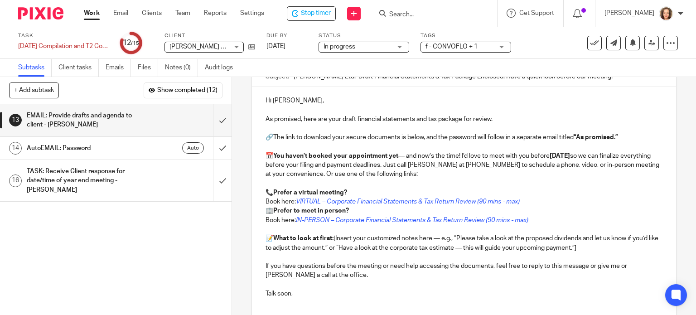
scroll to position [97, 0]
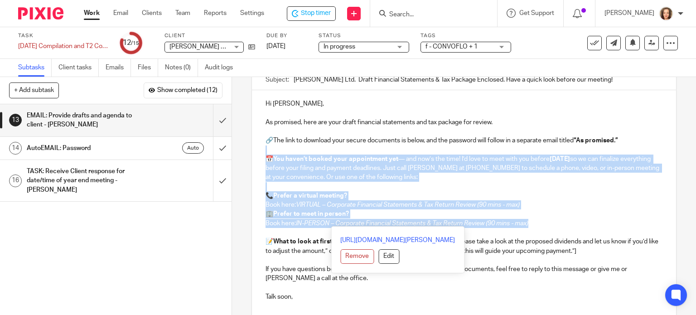
drag, startPoint x: 261, startPoint y: 147, endPoint x: 546, endPoint y: 217, distance: 293.1
click at [546, 217] on div "Hi Kris, As promised, here are your draft financial statements and tax package …" at bounding box center [464, 199] width 425 height 218
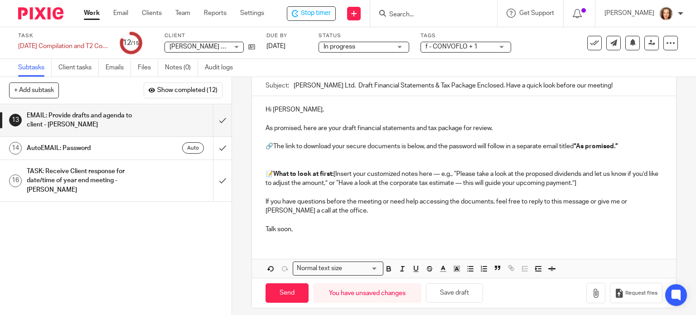
scroll to position [82, 0]
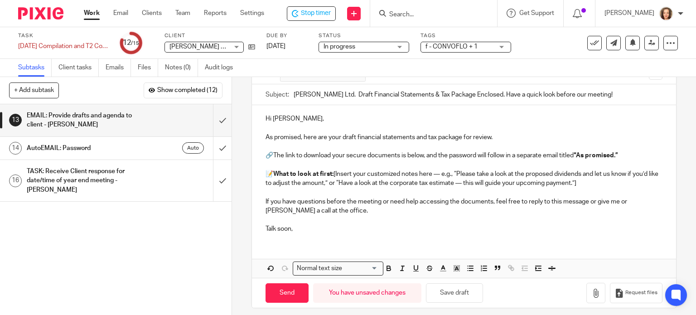
click at [334, 170] on p "📝 What to look at first: [Insert your customized notes here — e.g., “Please tak…" at bounding box center [465, 179] width 398 height 19
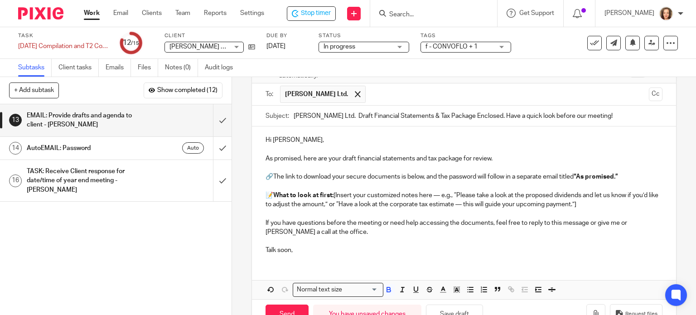
scroll to position [68, 0]
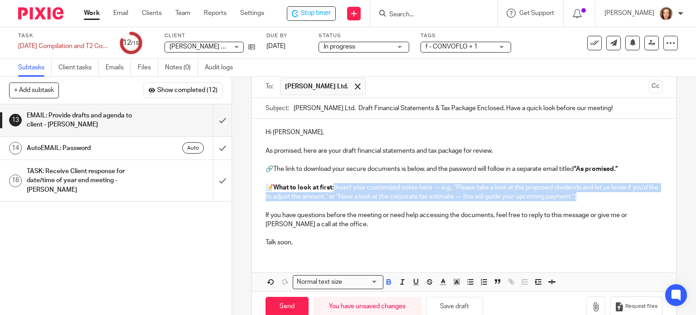
click at [606, 190] on p "📝 What to look at first: [Insert your customized notes here — e.g., “Please tak…" at bounding box center [465, 192] width 398 height 19
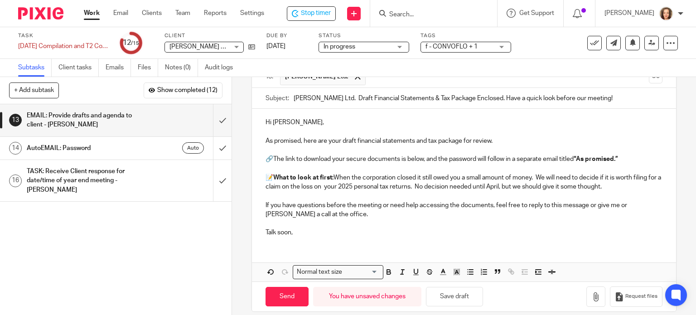
scroll to position [79, 0]
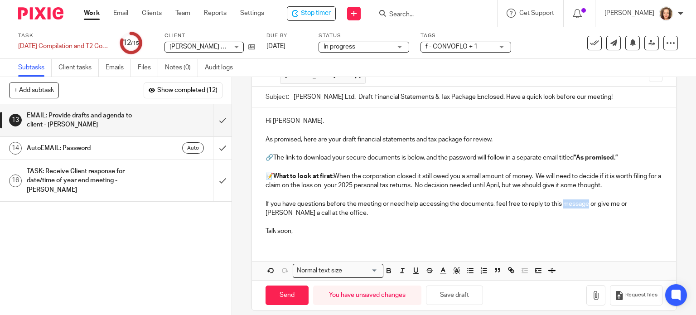
drag, startPoint x: 562, startPoint y: 199, endPoint x: 585, endPoint y: 200, distance: 23.2
click at [586, 200] on p "If you have questions before the meeting or need help accessing the documents, …" at bounding box center [465, 208] width 398 height 19
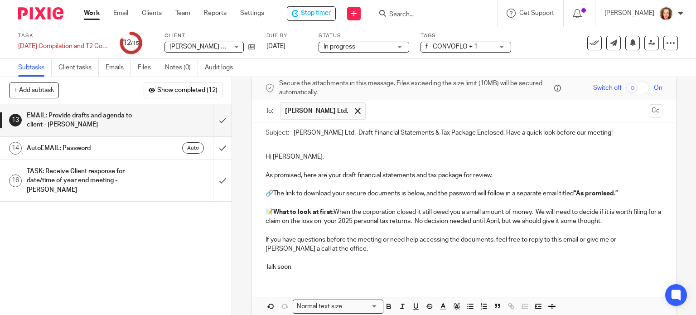
scroll to position [0, 0]
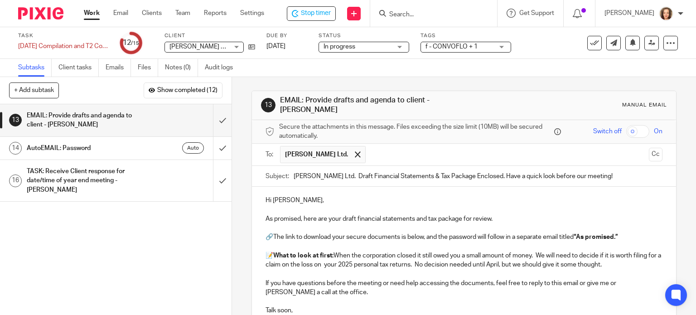
click at [626, 125] on input "checkbox" at bounding box center [637, 131] width 23 height 13
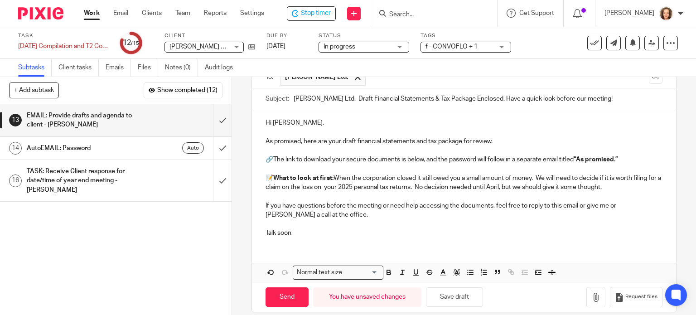
scroll to position [82, 0]
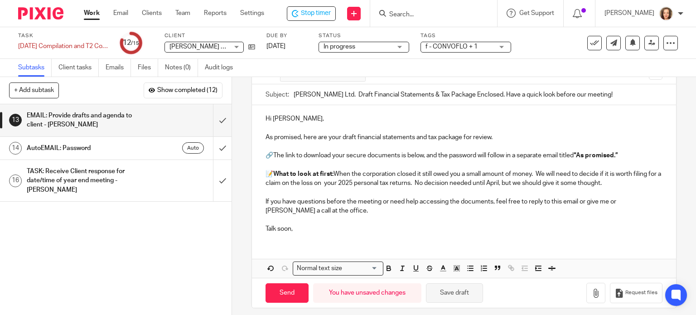
click at [451, 286] on button "Save draft" at bounding box center [454, 292] width 57 height 19
click at [448, 288] on button "Save draft" at bounding box center [454, 292] width 57 height 19
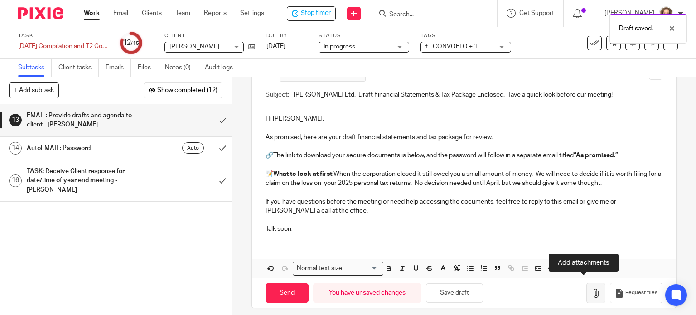
click at [592, 289] on icon "button" at bounding box center [596, 293] width 9 height 9
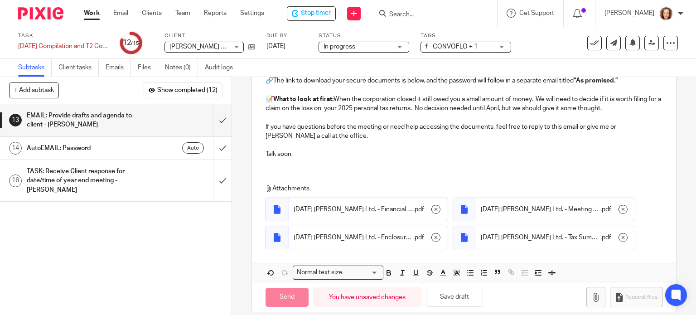
scroll to position [161, 0]
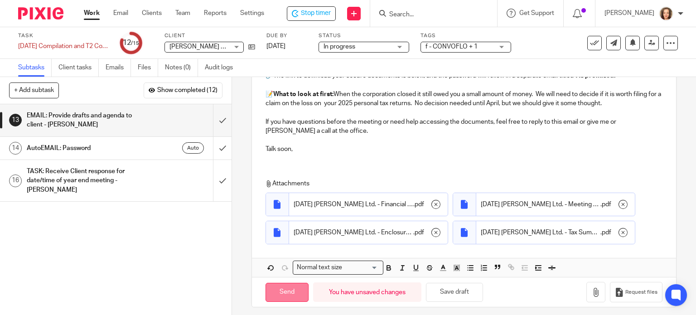
click at [279, 288] on input "Send" at bounding box center [287, 292] width 43 height 19
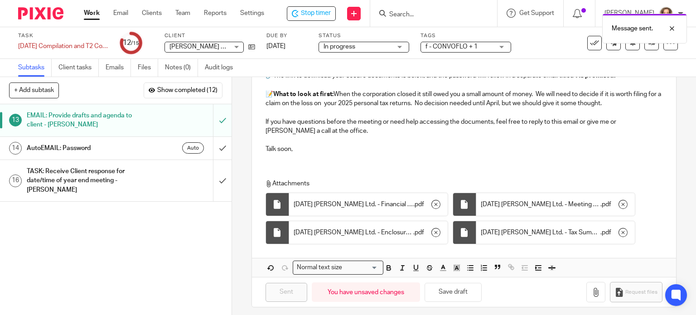
checkbox input "false"
type input "Sent"
click at [146, 149] on div "Auto" at bounding box center [174, 147] width 59 height 11
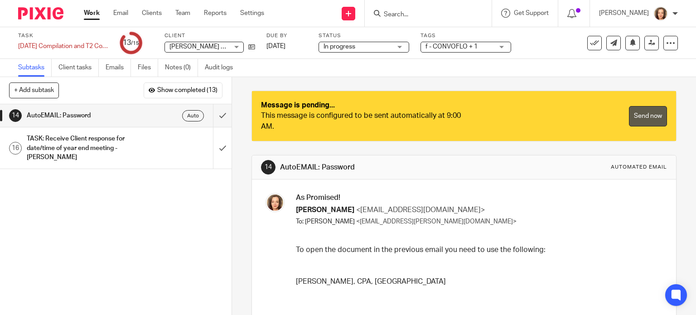
drag, startPoint x: 0, startPoint y: 0, endPoint x: 633, endPoint y: 116, distance: 643.7
click at [633, 116] on link "Send now" at bounding box center [648, 116] width 38 height 20
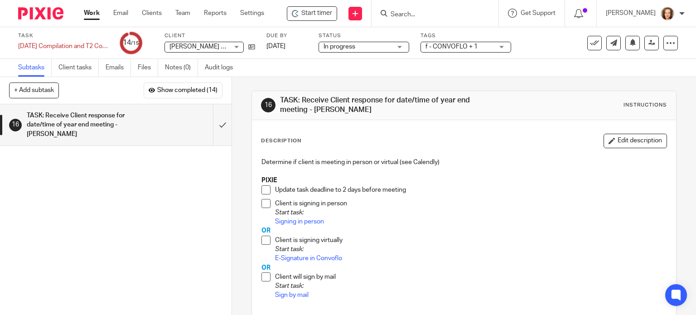
click at [264, 204] on span at bounding box center [266, 203] width 9 height 9
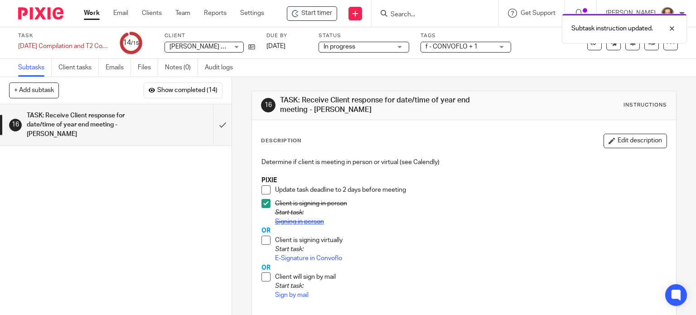
click at [294, 220] on link "Signing in person" at bounding box center [299, 221] width 49 height 6
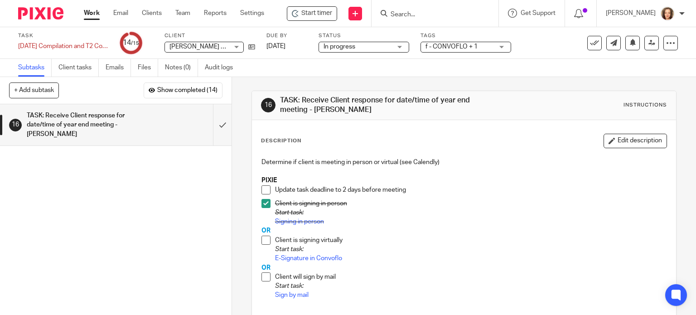
drag, startPoint x: 442, startPoint y: 18, endPoint x: 427, endPoint y: 12, distance: 16.8
click at [442, 18] on input "Search" at bounding box center [431, 15] width 82 height 8
click at [467, 78] on div "16 TASK: Receive Client response for date/time of year end meeting - MICHELE In…" at bounding box center [465, 256] width 426 height 359
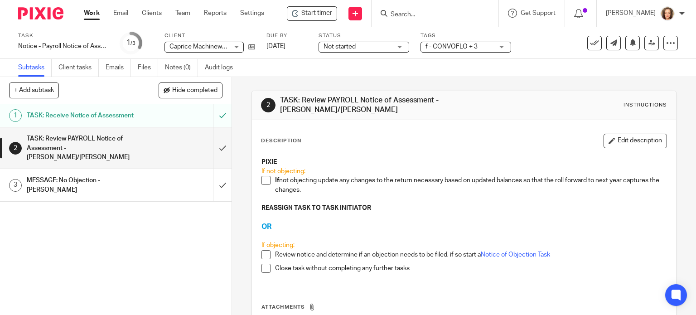
click at [262, 181] on span at bounding box center [266, 180] width 9 height 9
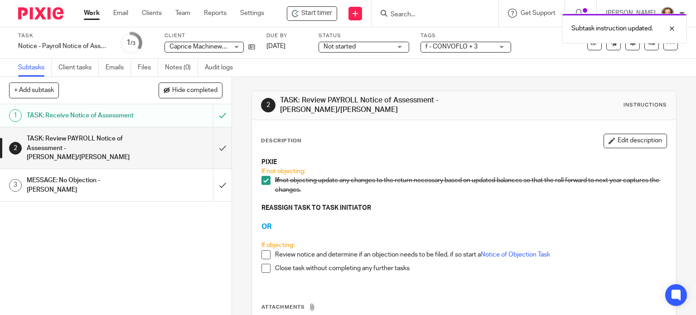
click at [148, 141] on div "TASK: Review PAYROLL Notice of Assessment - [PERSON_NAME]/[PERSON_NAME]" at bounding box center [115, 148] width 177 height 32
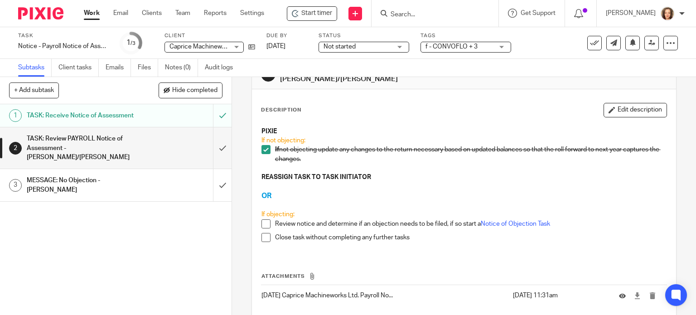
scroll to position [78, 0]
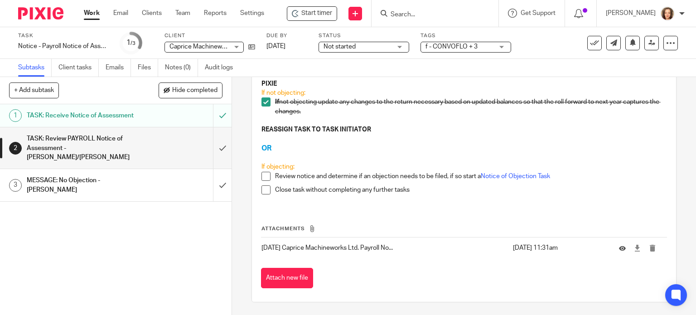
click at [342, 246] on p "[DATE] Caprice Machineworks Ltd. Payroll No..." at bounding box center [385, 247] width 247 height 9
click at [634, 247] on icon at bounding box center [637, 248] width 7 height 7
click at [308, 15] on span "Start timer" at bounding box center [316, 14] width 31 height 10
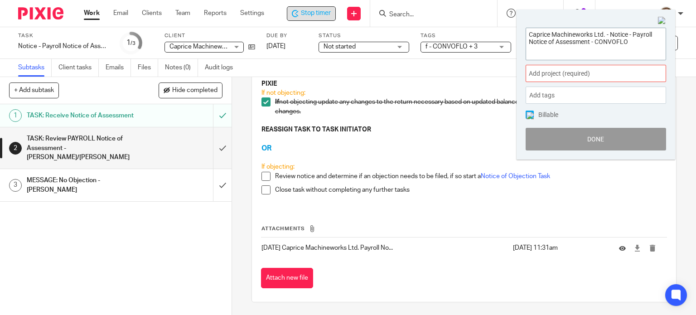
drag, startPoint x: 631, startPoint y: 45, endPoint x: 475, endPoint y: 25, distance: 157.6
click at [475, 25] on body "Work Email Clients Team Reports Settings Work Email Clients Team Reports Settin…" at bounding box center [348, 157] width 696 height 315
drag, startPoint x: 214, startPoint y: 142, endPoint x: 218, endPoint y: 149, distance: 8.1
click at [214, 142] on input "submit" at bounding box center [116, 147] width 232 height 41
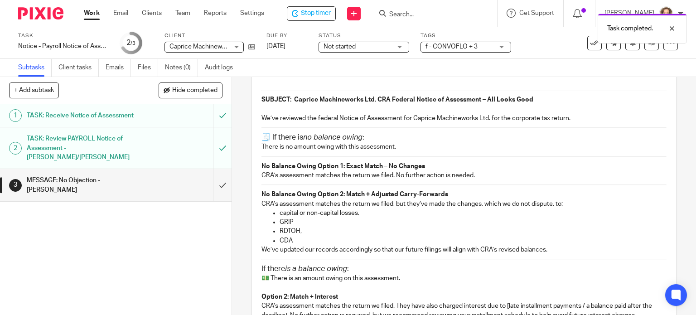
scroll to position [102, 0]
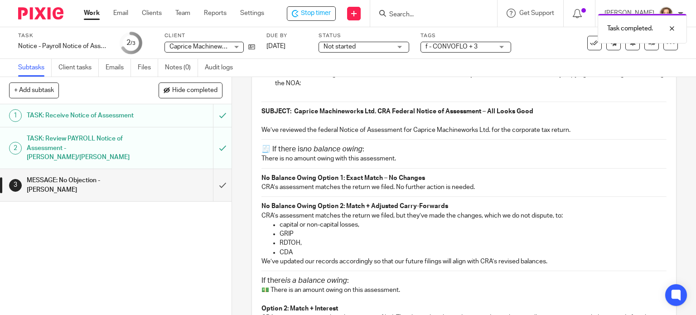
click at [262, 109] on strong "SUBJECT: Caprice Machineworks Ltd." at bounding box center [319, 111] width 115 height 6
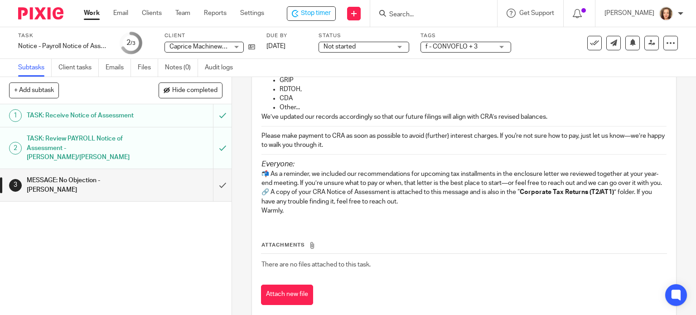
scroll to position [466, 0]
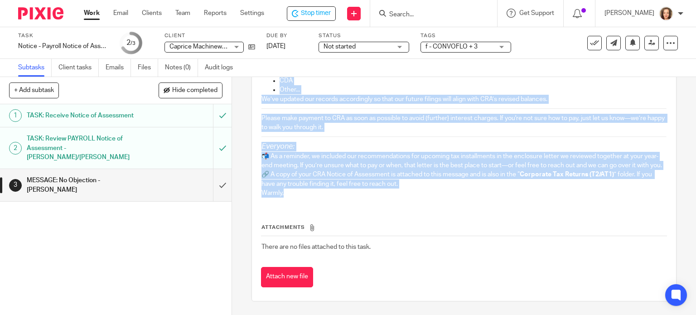
copy div "LOREMIP: Dolorsi Ametconsecte Adi. ELI Seddoei Tempor in Utlaboreet – Dol Magna…"
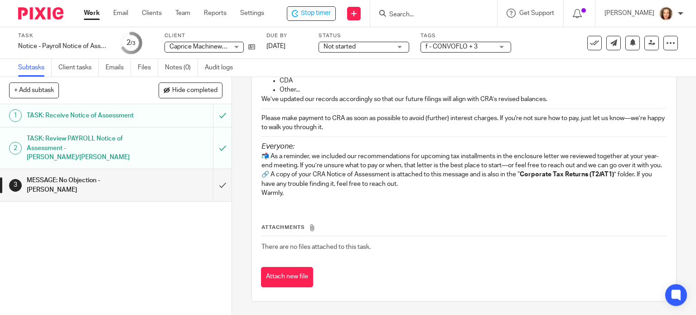
click at [396, 224] on th "Attachments" at bounding box center [464, 229] width 407 height 13
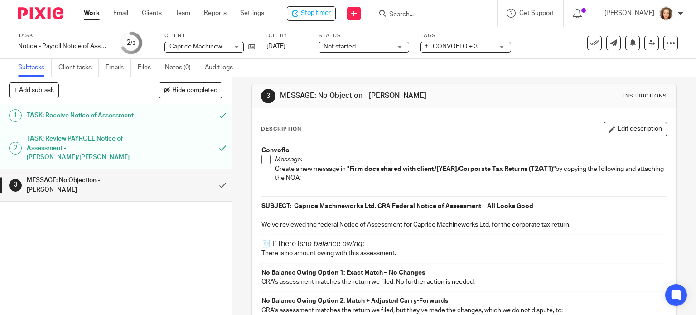
scroll to position [0, 0]
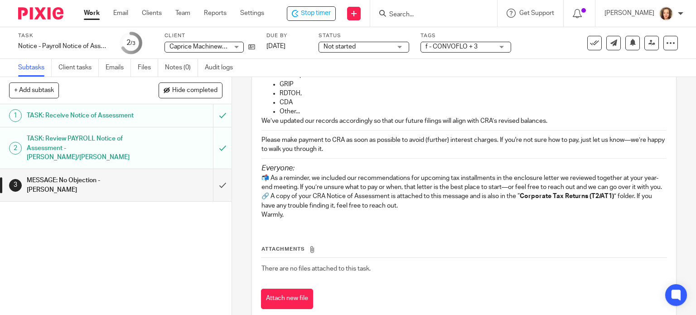
scroll to position [466, 0]
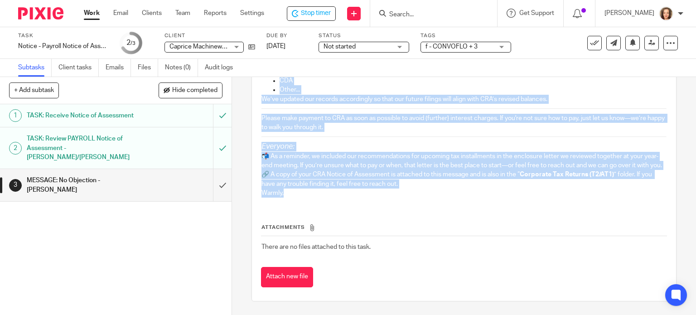
click at [326, 197] on p "Warmly," at bounding box center [465, 193] width 406 height 9
copy div "Convoflo Message: Create a new message in " Firm docs shared with client/[YEAR]…"
click at [299, 195] on p "Warmly," at bounding box center [465, 193] width 406 height 9
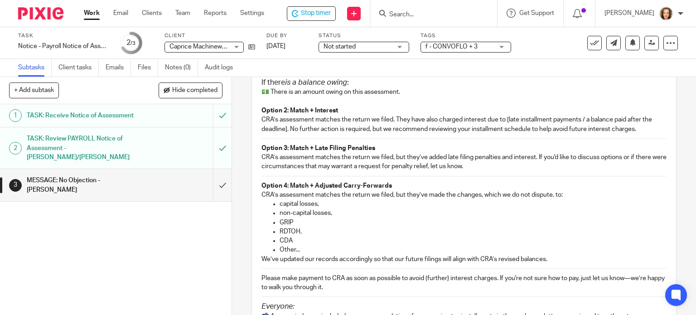
scroll to position [0, 0]
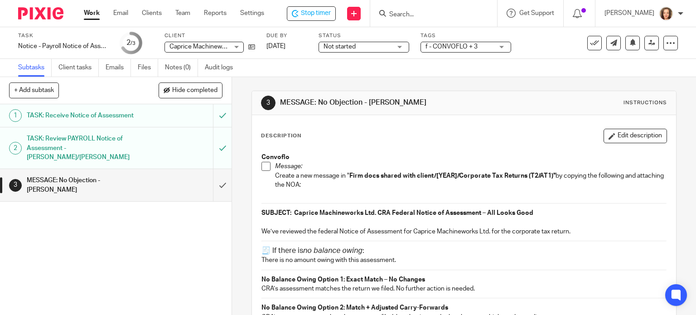
drag, startPoint x: 291, startPoint y: 197, endPoint x: 241, endPoint y: 32, distance: 172.5
click at [241, 32] on main "Task Notice - Payroll Notice of Assessment - CONVOFLO Save Notice - Payroll Not…" at bounding box center [348, 157] width 696 height 315
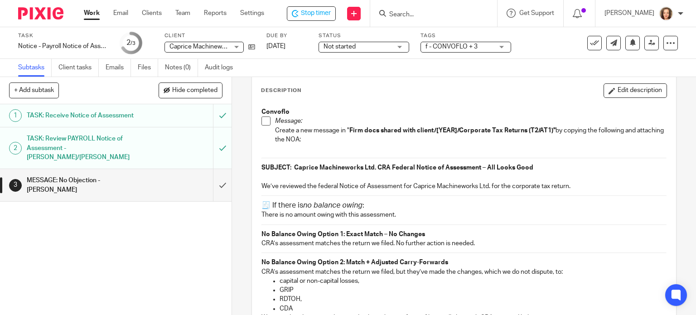
scroll to position [23, 0]
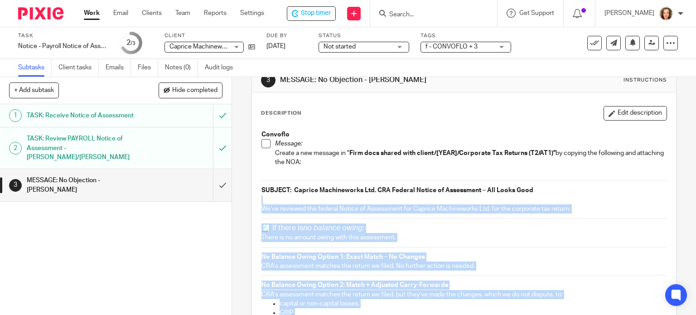
click at [262, 195] on p at bounding box center [465, 199] width 406 height 9
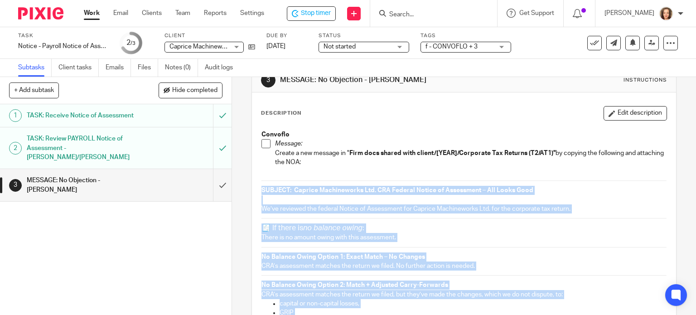
drag, startPoint x: 293, startPoint y: 208, endPoint x: 286, endPoint y: 206, distance: 7.4
click at [293, 208] on p "We’ve reviewed the federal Notice of Assessment for Caprice Machineworks Ltd. f…" at bounding box center [465, 208] width 406 height 9
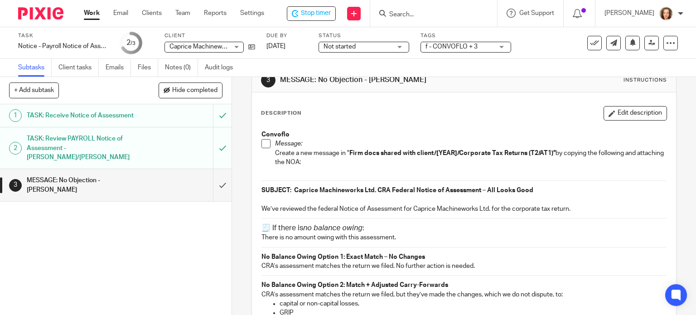
click at [262, 189] on strong "SUBJECT: Caprice Machineworks Ltd." at bounding box center [319, 190] width 115 height 6
click at [624, 114] on button "Edit description" at bounding box center [635, 113] width 63 height 15
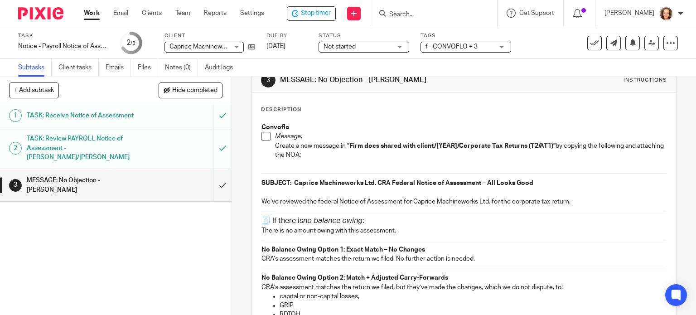
click at [262, 183] on strong "SUBJECT: Caprice Machineworks Ltd." at bounding box center [319, 183] width 115 height 6
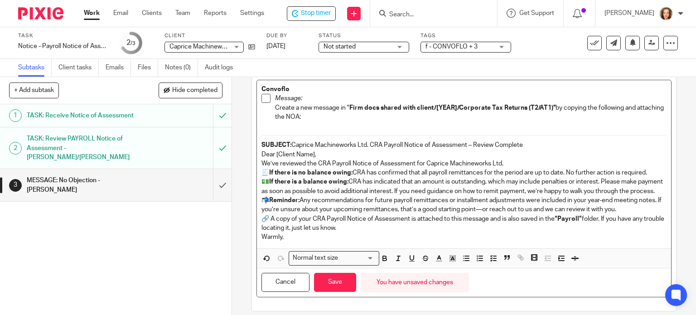
scroll to position [68, 0]
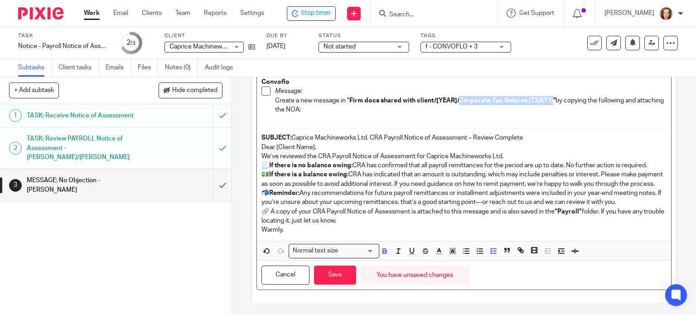
drag, startPoint x: 457, startPoint y: 100, endPoint x: 549, endPoint y: 100, distance: 92.5
click at [549, 100] on strong "Firm docs shared with client/[YEAR]/Corporate Tax Returns (T2/AT1)"" at bounding box center [452, 100] width 206 height 6
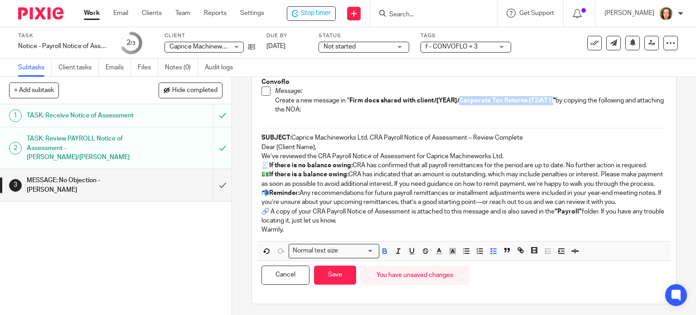
click at [459, 104] on p "Create a new message in " Firm docs shared with client/[YEAR]/Corporate Tax Ret…" at bounding box center [471, 105] width 392 height 19
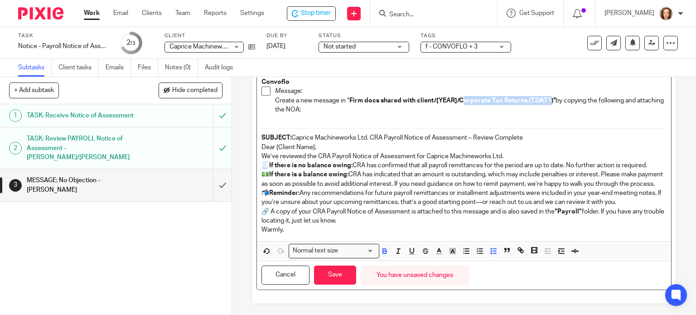
drag, startPoint x: 459, startPoint y: 101, endPoint x: 546, endPoint y: 100, distance: 87.0
click at [546, 100] on strong "Firm docs shared with client/[YEAR]/Corporate Tax Returns (T2/AT1)"" at bounding box center [452, 100] width 206 height 6
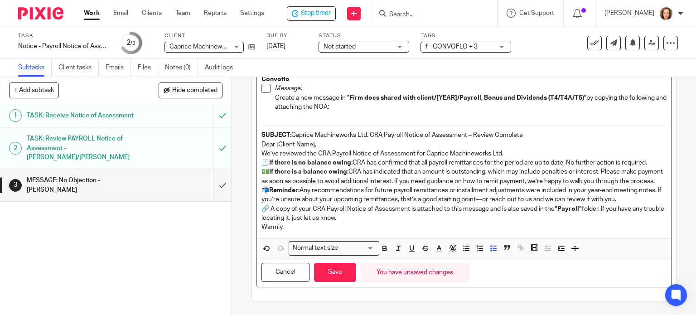
scroll to position [78, 0]
click at [524, 131] on p "SUBJECT: Caprice Machineworks Ltd. CRA Payroll Notice of Assessment – Review Co…" at bounding box center [465, 135] width 406 height 9
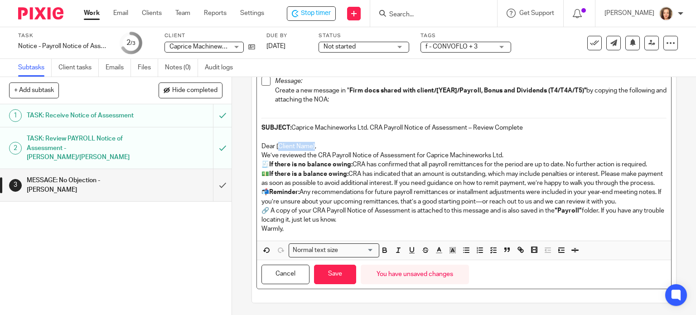
drag, startPoint x: 281, startPoint y: 145, endPoint x: 312, endPoint y: 148, distance: 30.5
click at [312, 148] on p "Dear [Client Name]," at bounding box center [465, 146] width 406 height 9
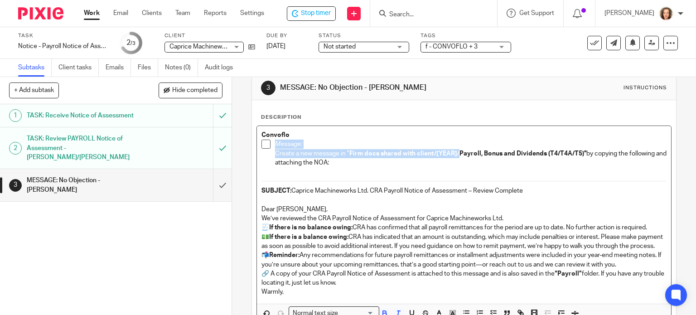
scroll to position [4, 0]
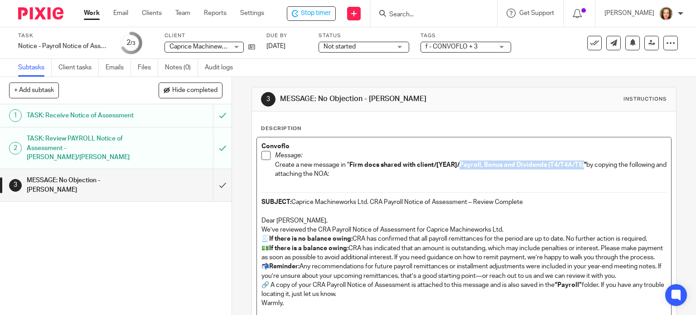
drag, startPoint x: 457, startPoint y: 81, endPoint x: 580, endPoint y: 165, distance: 149.0
click at [580, 165] on strong "Firm docs shared with client/[YEAR]/Payroll, Bonus and Dividends (T4/T4A/T5)"" at bounding box center [467, 165] width 237 height 6
copy strong "Payroll, Bonus and Dividends (T4/T4A/T5)"
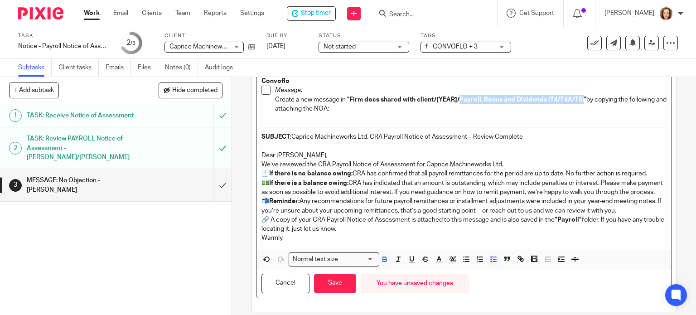
scroll to position [87, 0]
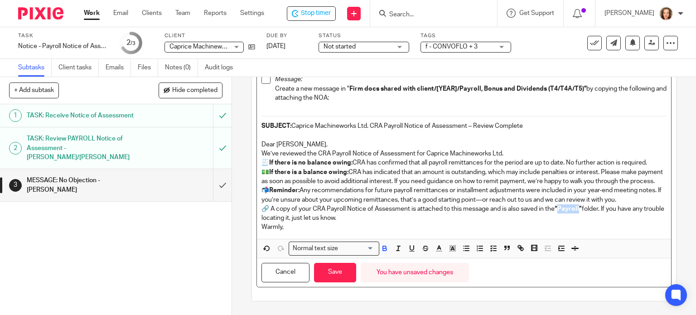
drag, startPoint x: 560, startPoint y: 207, endPoint x: 580, endPoint y: 208, distance: 20.0
click at [580, 208] on strong "“Payroll”" at bounding box center [568, 209] width 27 height 6
click at [488, 217] on p "🔗 A copy of your CRA Payroll Notice of Assessment is attached to this message a…" at bounding box center [465, 213] width 406 height 19
click at [352, 158] on p "🧾 If there is no balance owing: CRA has confirmed that all payroll remittances …" at bounding box center [465, 162] width 406 height 9
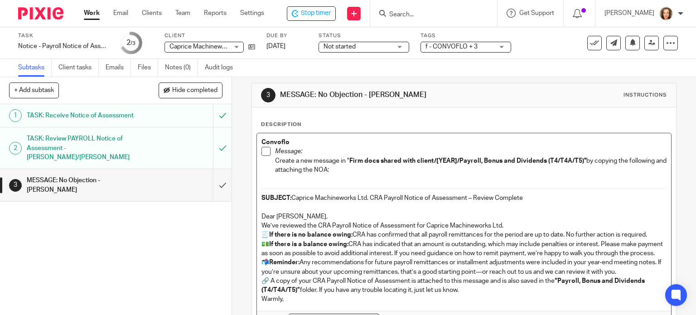
click at [348, 243] on p "💵 If there is a balance owing: CRA has indicated that an amount is outstanding,…" at bounding box center [465, 249] width 406 height 19
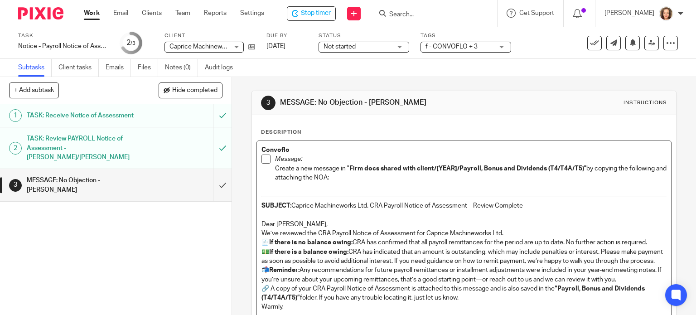
scroll to position [87, 0]
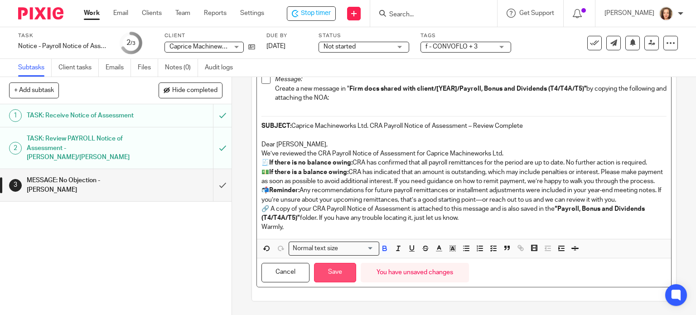
click at [340, 274] on button "Save" at bounding box center [335, 272] width 42 height 19
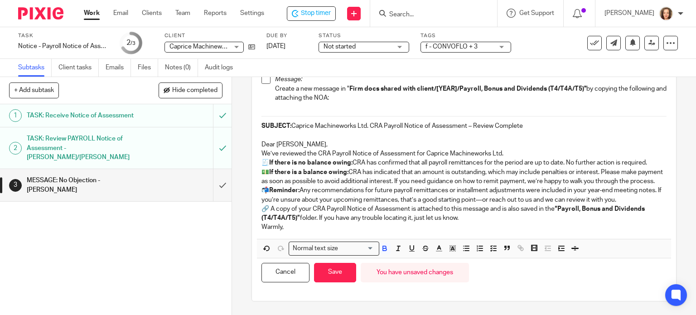
scroll to position [94, 0]
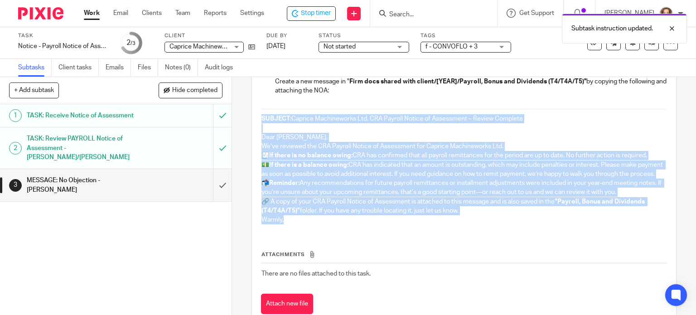
drag, startPoint x: 288, startPoint y: 230, endPoint x: 254, endPoint y: 116, distance: 119.2
click at [257, 116] on div "Convoflo Message: Create a new message in " Firm docs shared with client/[YEAR]…" at bounding box center [464, 143] width 415 height 178
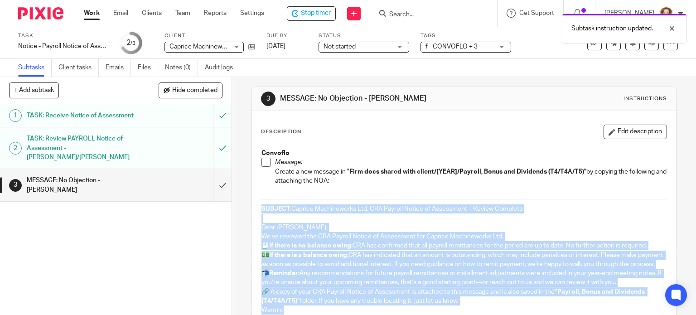
scroll to position [0, 0]
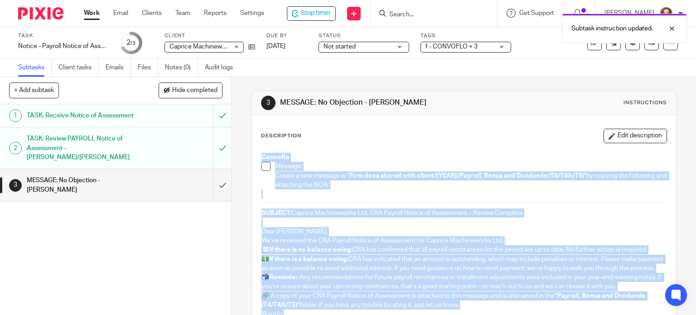
click at [262, 157] on strong "Convoflo" at bounding box center [276, 157] width 28 height 6
copy div "Convoflo Message: Create a new message in " Firm docs shared with client/[YEAR]…"
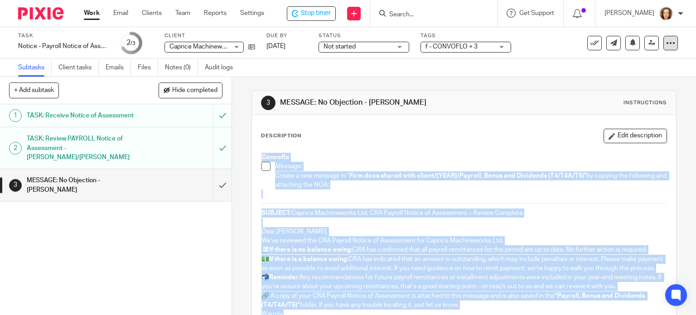
click at [666, 43] on icon at bounding box center [670, 43] width 9 height 9
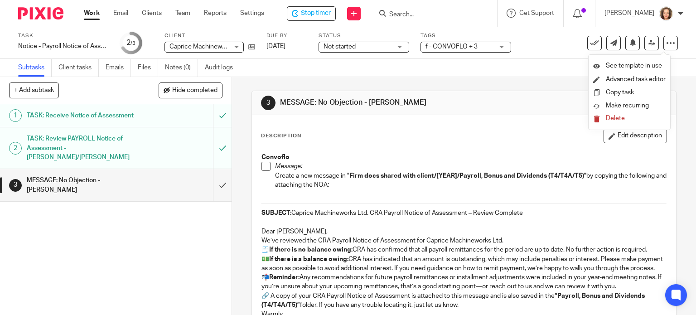
click at [347, 142] on div "Description Edit description" at bounding box center [464, 136] width 407 height 15
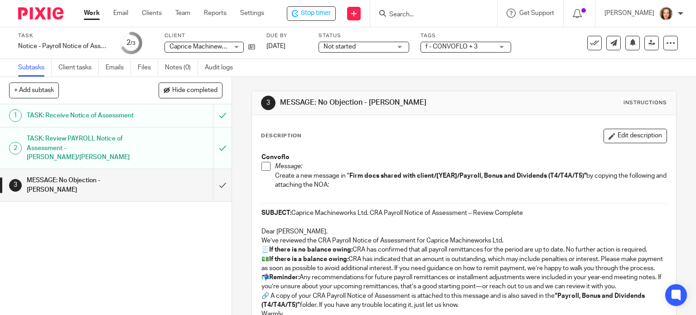
click at [257, 211] on div "Convoflo Message: Create a new message in " Firm docs shared with client/[YEAR]…" at bounding box center [464, 237] width 415 height 178
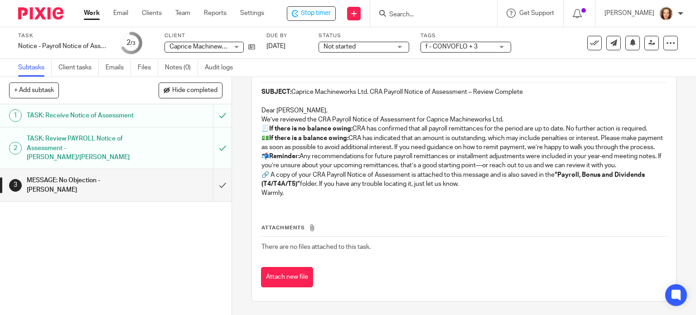
scroll to position [129, 0]
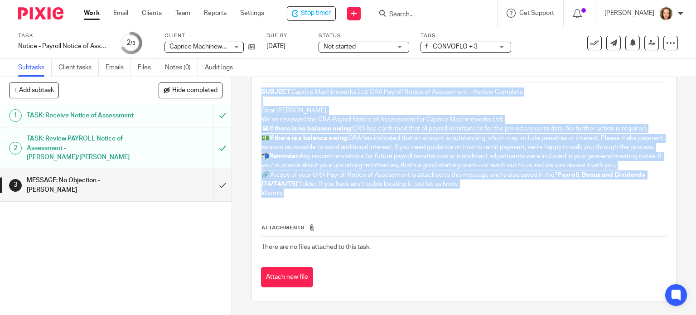
click at [290, 198] on p "Warmly," at bounding box center [465, 193] width 406 height 9
copy div "SUBJECT: Caprice Machineworks Ltd. CRA Payroll Notice of Assessment – Review Co…"
click at [213, 173] on input "submit" at bounding box center [116, 185] width 232 height 32
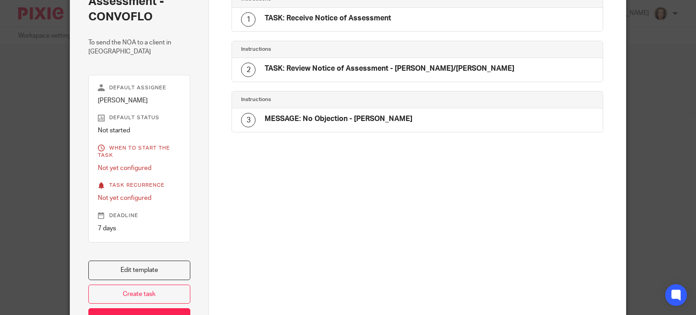
scroll to position [92, 0]
click at [166, 273] on link "Edit template" at bounding box center [139, 271] width 102 height 19
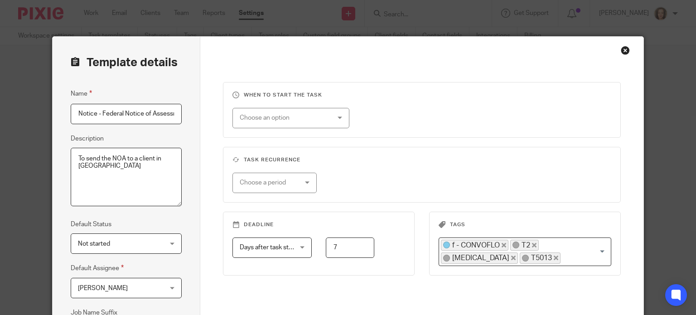
scroll to position [0, 53]
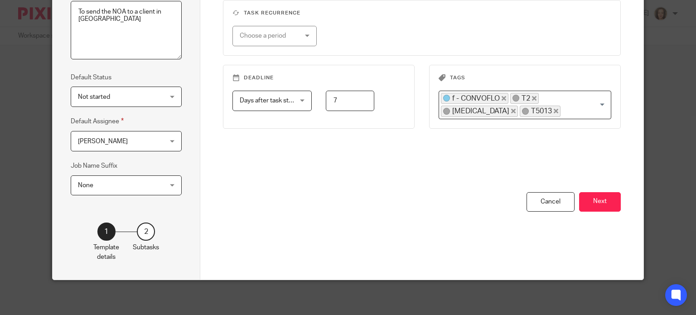
click at [595, 194] on button "Next" at bounding box center [600, 201] width 42 height 19
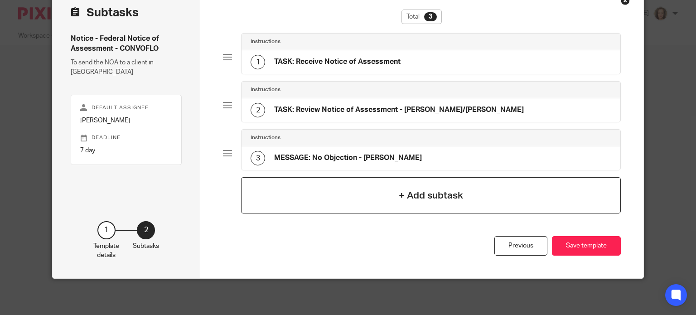
scroll to position [48, 0]
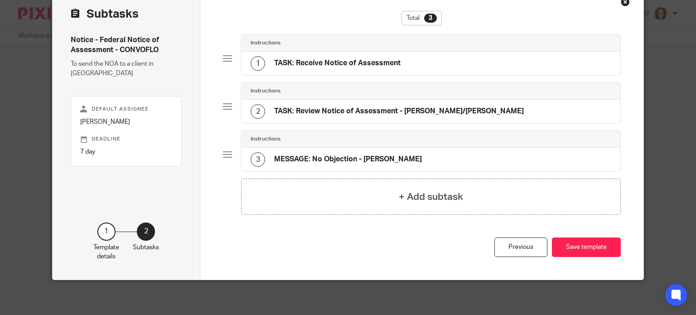
click at [304, 163] on h4 "MESSAGE: No Objection - [PERSON_NAME]" at bounding box center [348, 160] width 148 height 10
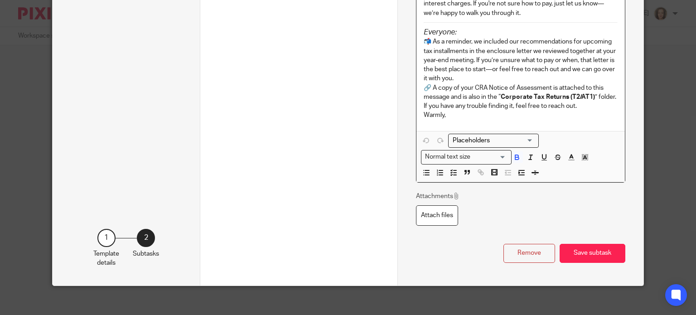
scroll to position [739, 0]
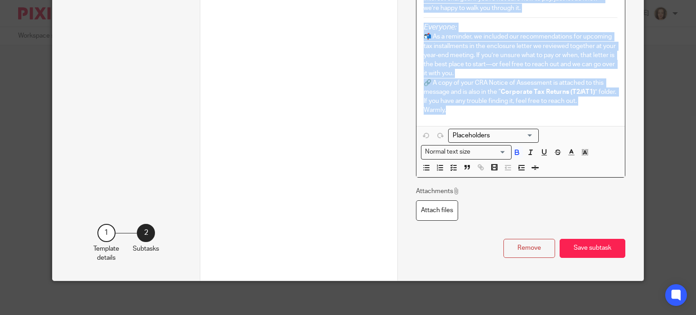
click at [478, 112] on p "Warmly," at bounding box center [521, 110] width 194 height 9
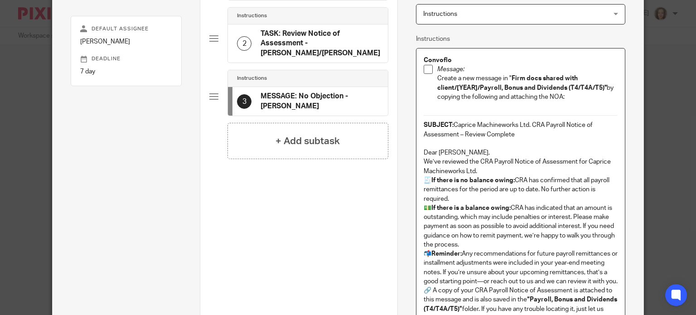
scroll to position [120, 0]
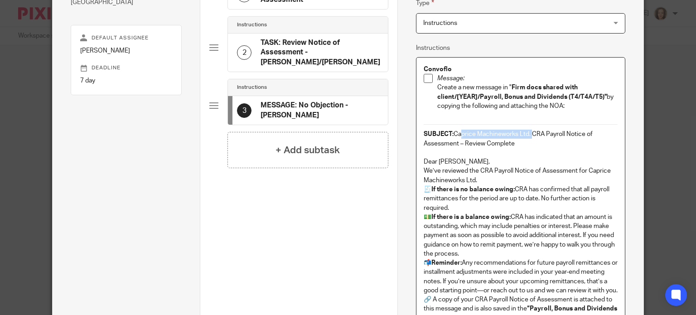
drag, startPoint x: 455, startPoint y: 132, endPoint x: 528, endPoint y: 132, distance: 73.4
click at [527, 132] on p "SUBJECT: Caprice Machineworks Ltd. CRA Payroll Notice of Assessment – Review Co…" at bounding box center [521, 139] width 194 height 19
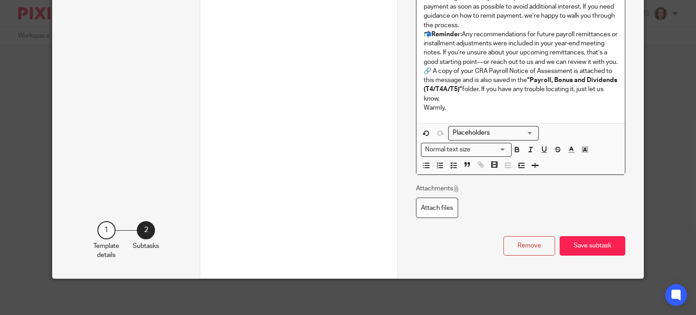
scroll to position [346, 0]
click at [479, 133] on input "Search for option" at bounding box center [492, 133] width 84 height 10
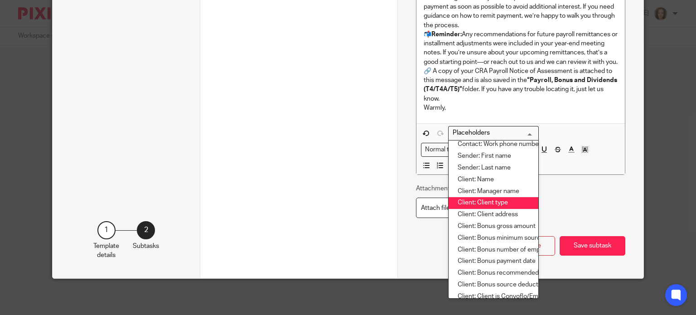
scroll to position [136, 0]
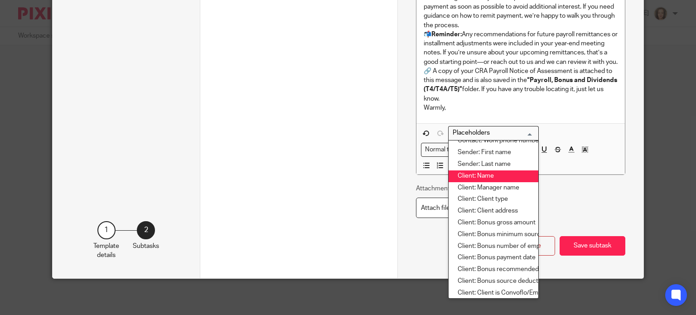
click at [480, 180] on li "Client: Name" at bounding box center [494, 176] width 90 height 12
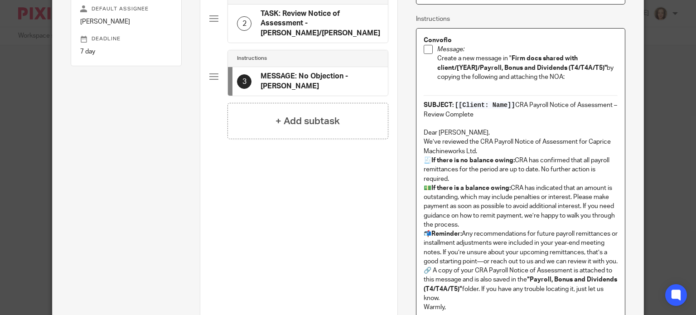
scroll to position [146, 0]
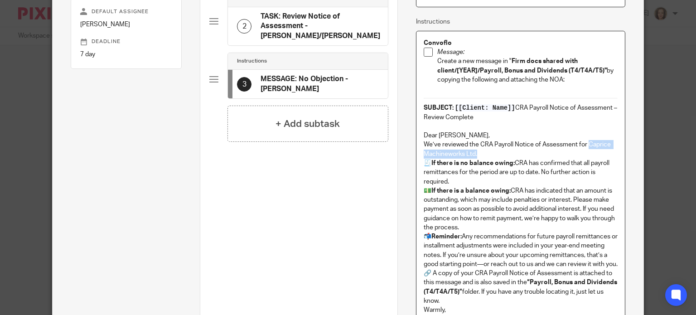
drag, startPoint x: 586, startPoint y: 143, endPoint x: 482, endPoint y: 154, distance: 104.4
click at [482, 154] on p "We’ve reviewed the CRA Payroll Notice of Assessment for Caprice Machineworks Lt…" at bounding box center [521, 149] width 194 height 19
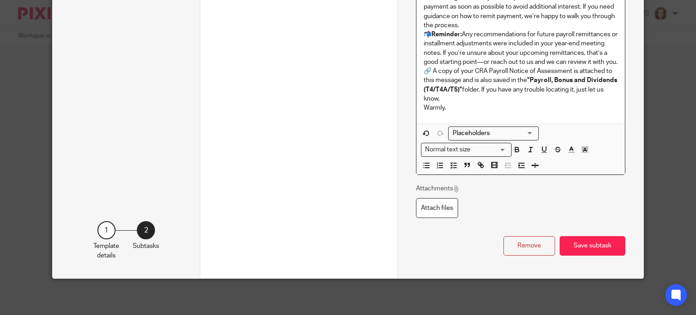
scroll to position [285, 0]
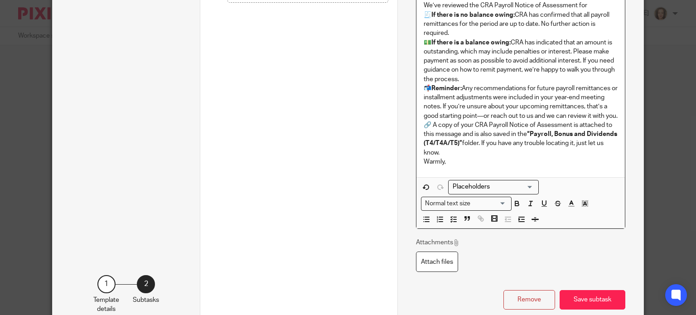
click at [519, 192] on input "Search for option" at bounding box center [492, 187] width 84 height 10
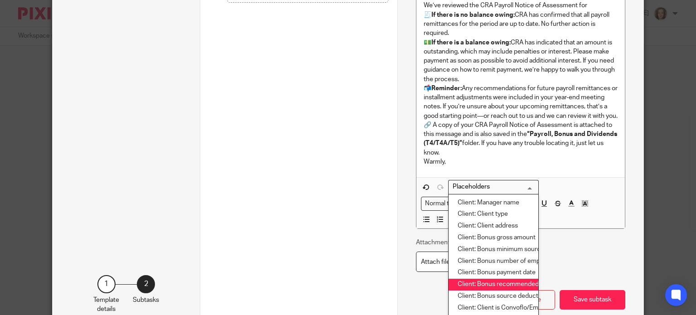
scroll to position [139, 0]
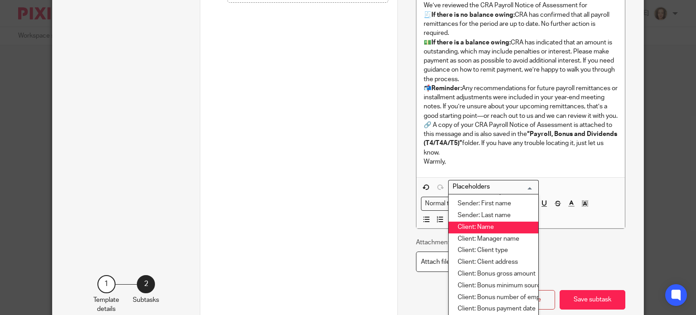
click at [481, 233] on li "Client: Name" at bounding box center [494, 228] width 90 height 12
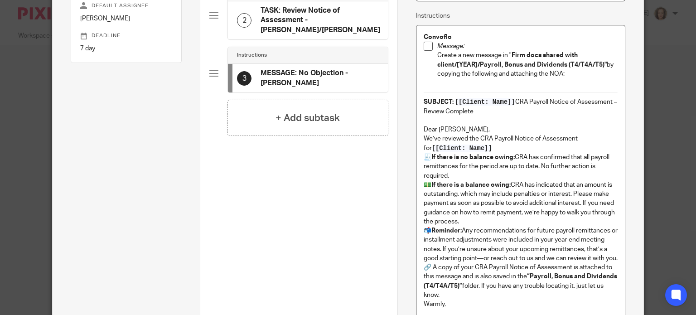
scroll to position [149, 0]
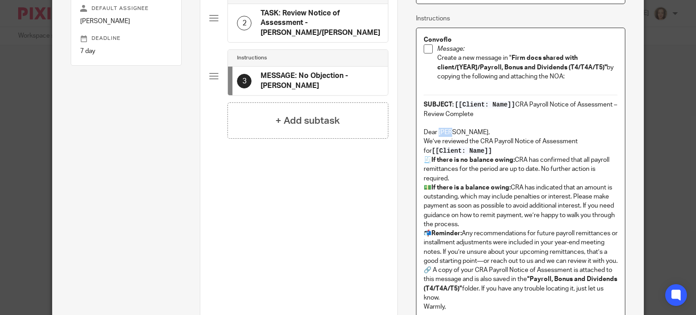
drag, startPoint x: 435, startPoint y: 132, endPoint x: 449, endPoint y: 132, distance: 14.1
click at [449, 132] on p "Dear Dave," at bounding box center [521, 132] width 194 height 9
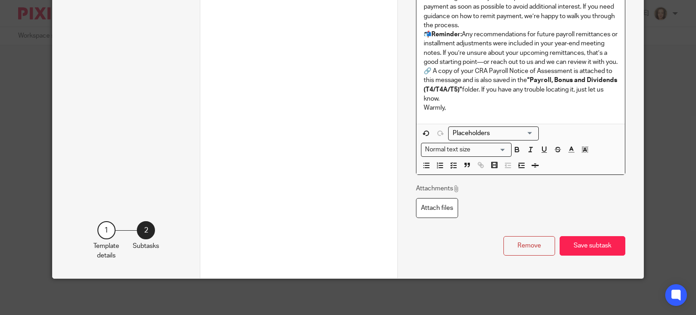
scroll to position [356, 0]
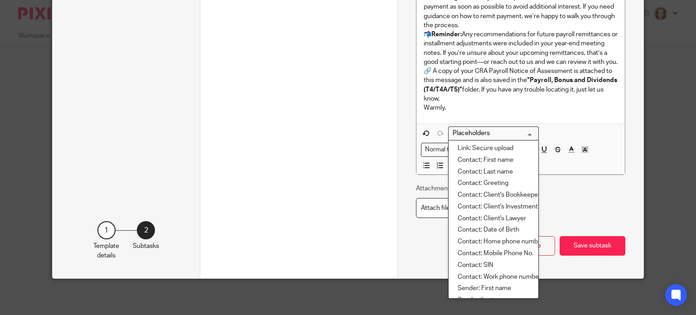
click at [477, 134] on input "Search for option" at bounding box center [492, 134] width 84 height 10
click at [480, 160] on li "Contact: First name" at bounding box center [494, 161] width 90 height 12
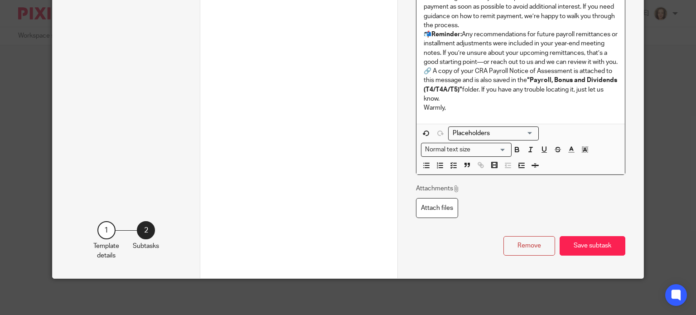
scroll to position [276, 0]
click at [588, 248] on button "Save subtask" at bounding box center [593, 245] width 66 height 19
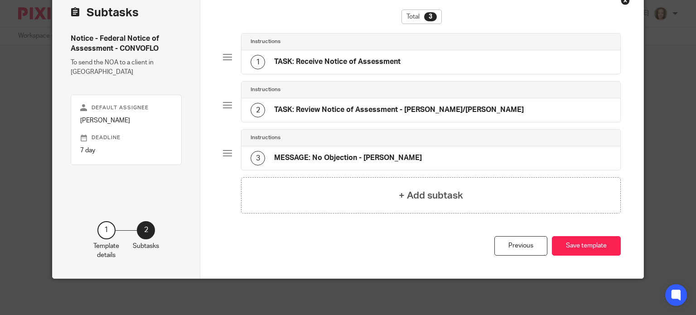
scroll to position [48, 0]
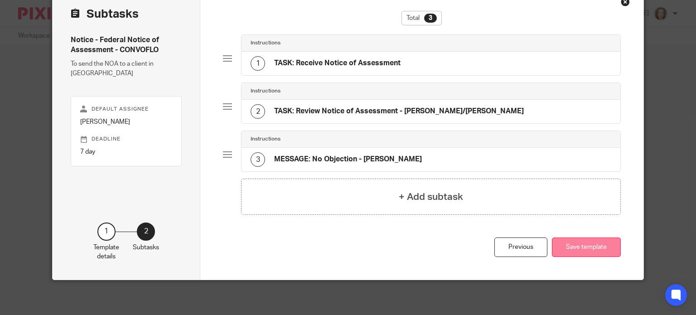
click at [575, 248] on button "Save template" at bounding box center [586, 247] width 69 height 19
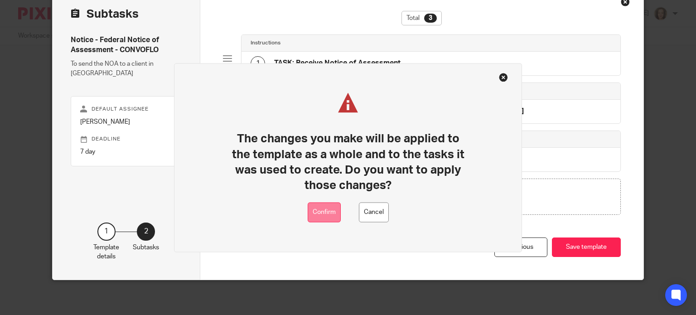
click at [323, 215] on button "Confirm" at bounding box center [324, 212] width 33 height 20
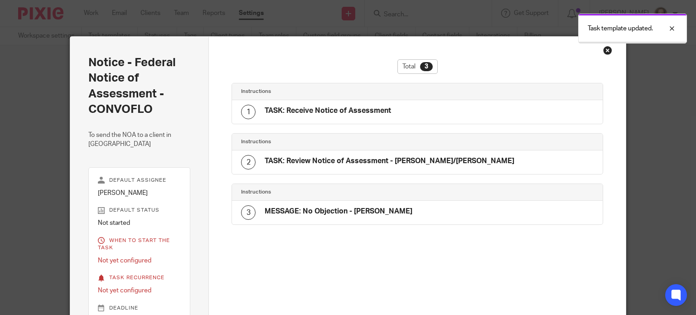
scroll to position [160, 0]
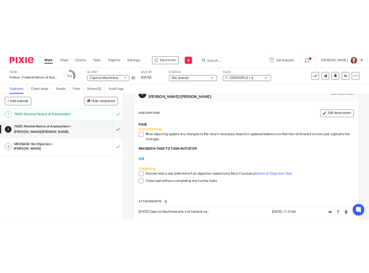
scroll to position [73, 0]
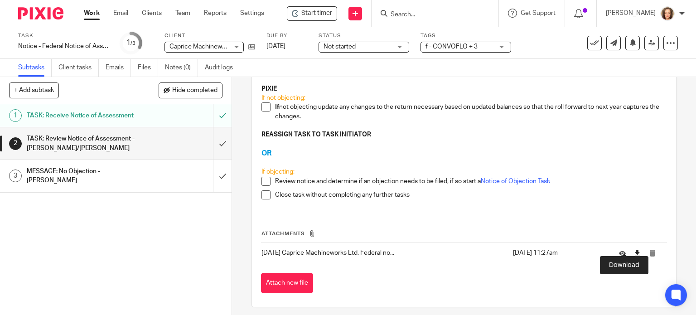
click at [634, 250] on icon at bounding box center [637, 253] width 7 height 7
click at [314, 14] on span "Start timer" at bounding box center [316, 14] width 31 height 10
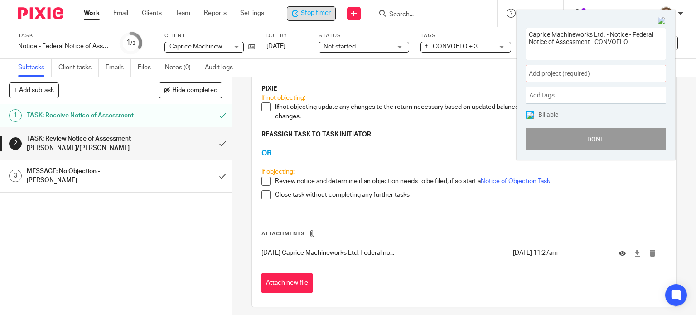
drag, startPoint x: 569, startPoint y: 38, endPoint x: 506, endPoint y: 34, distance: 63.1
click at [506, 34] on body "Work Email Clients Team Reports Settings Work Email Clients Team Reports Settin…" at bounding box center [348, 157] width 696 height 315
click at [376, 149] on h3 "OR" at bounding box center [465, 154] width 406 height 10
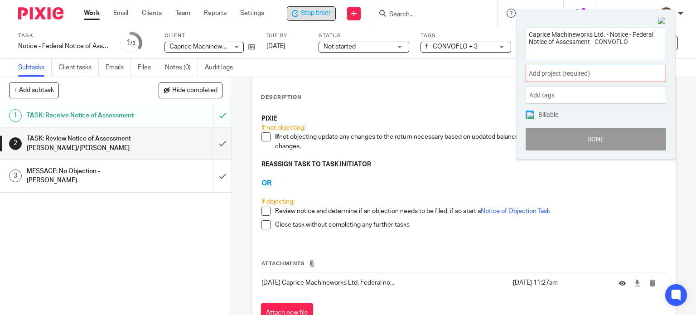
scroll to position [39, 0]
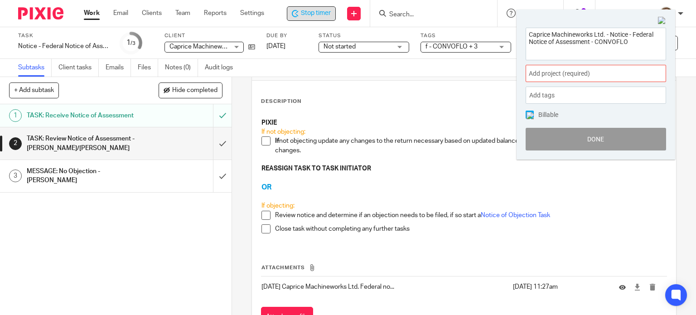
click at [264, 136] on span at bounding box center [266, 140] width 9 height 9
click at [211, 141] on input "submit" at bounding box center [116, 143] width 232 height 32
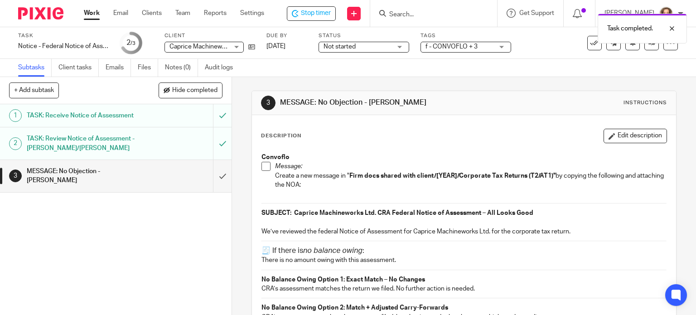
click at [134, 167] on h1 "MESSAGE: No Objection - MICHELE" at bounding box center [86, 176] width 118 height 23
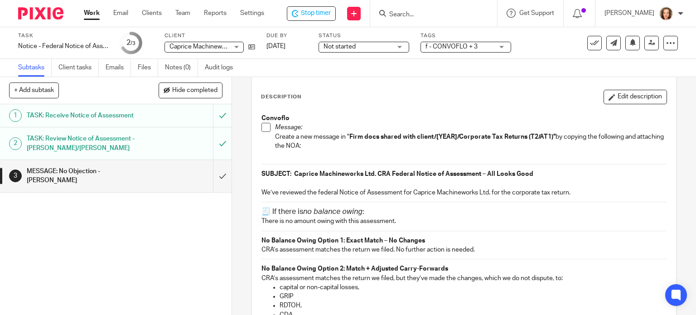
scroll to position [11, 0]
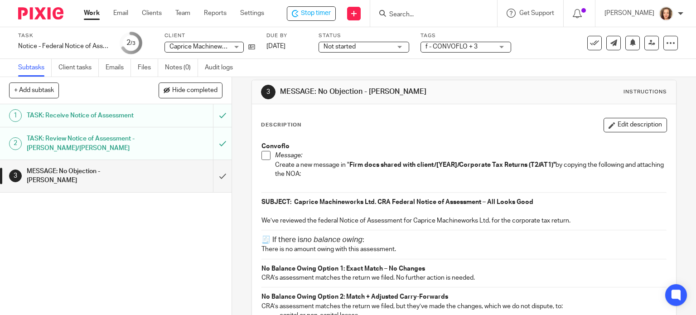
click at [262, 201] on strong "SUBJECT: Caprice Machineworks Ltd." at bounding box center [319, 202] width 115 height 6
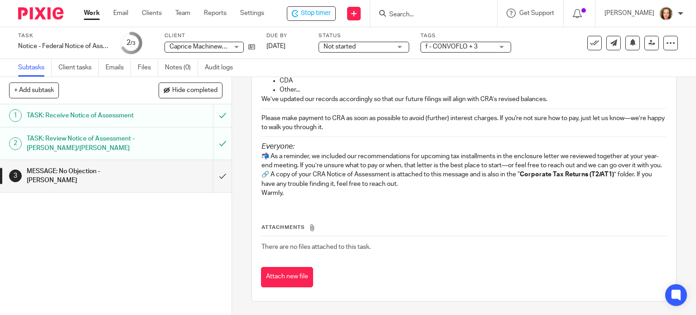
scroll to position [466, 0]
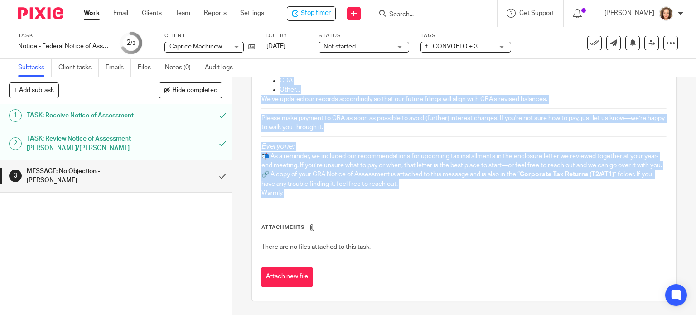
click at [326, 197] on p "Warmly," at bounding box center [465, 193] width 406 height 9
copy div "LOREMIP: Dolorsi Ametconsecte Adi. ELI Seddoei Tempor in Utlaboreet – Dol Magna…"
click at [213, 172] on input "submit" at bounding box center [116, 176] width 232 height 32
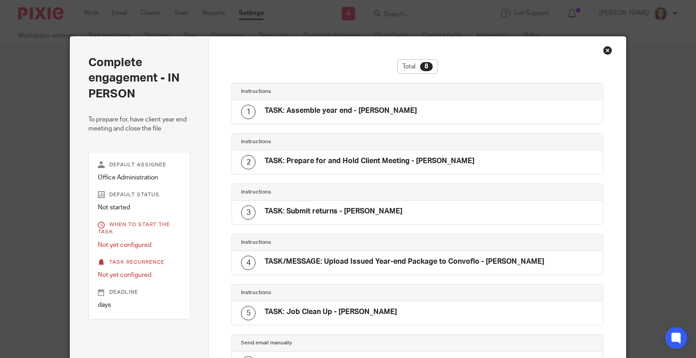
scroll to position [207, 0]
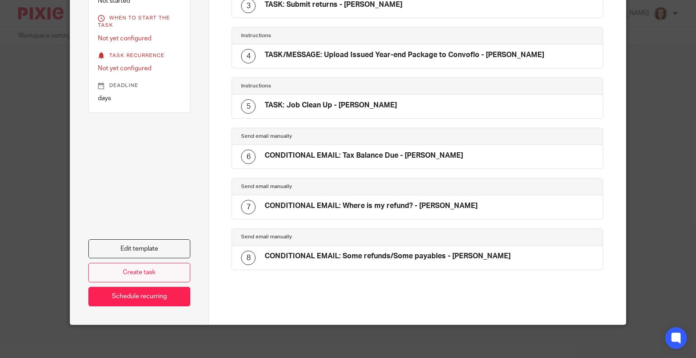
click at [150, 270] on link "Create task" at bounding box center [139, 272] width 102 height 19
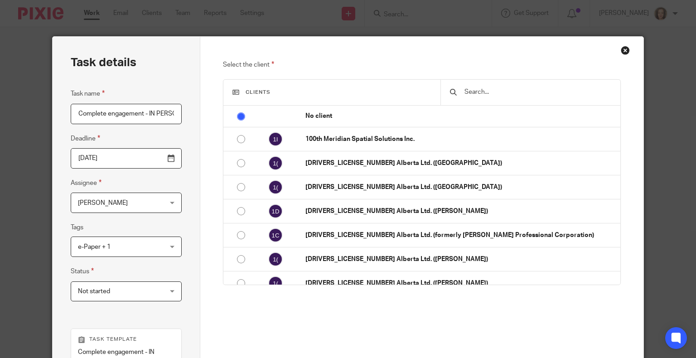
scroll to position [0, 7]
click at [477, 88] on input "text" at bounding box center [537, 92] width 147 height 10
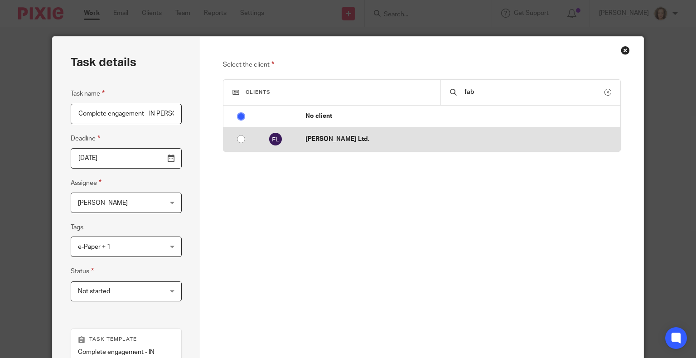
type input "fab"
click at [346, 141] on p "[PERSON_NAME] Ltd." at bounding box center [461, 139] width 310 height 9
radio input "false"
radio input "true"
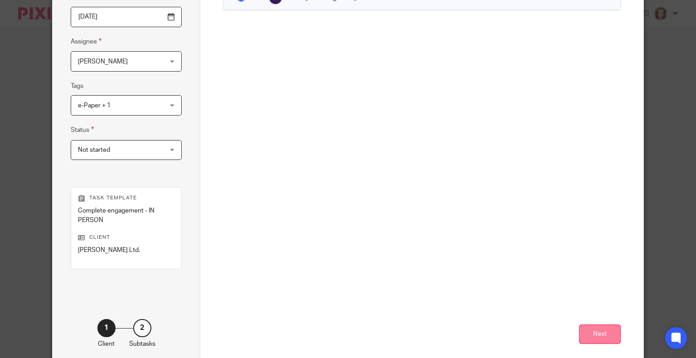
scroll to position [186, 0]
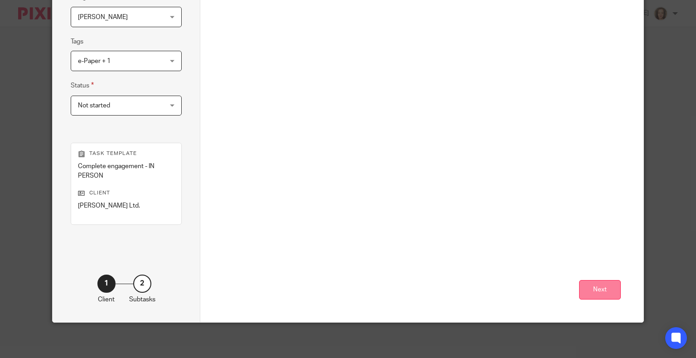
click at [596, 293] on button "Next" at bounding box center [600, 289] width 42 height 19
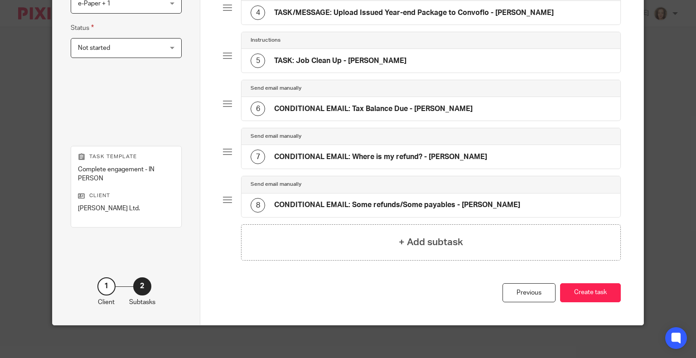
scroll to position [245, 0]
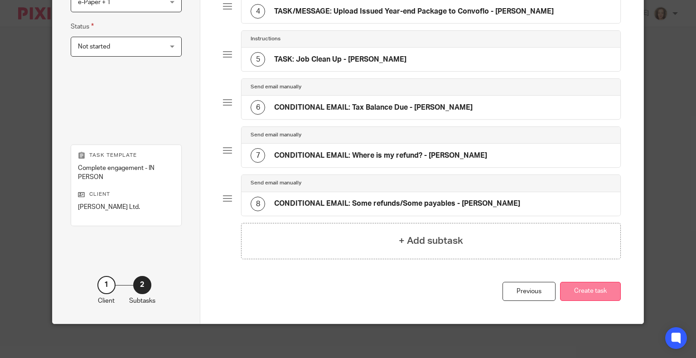
click at [580, 286] on button "Create task" at bounding box center [590, 291] width 61 height 19
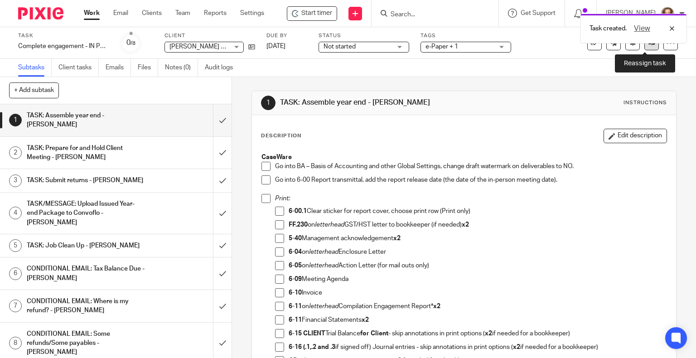
click at [645, 46] on link at bounding box center [652, 43] width 15 height 15
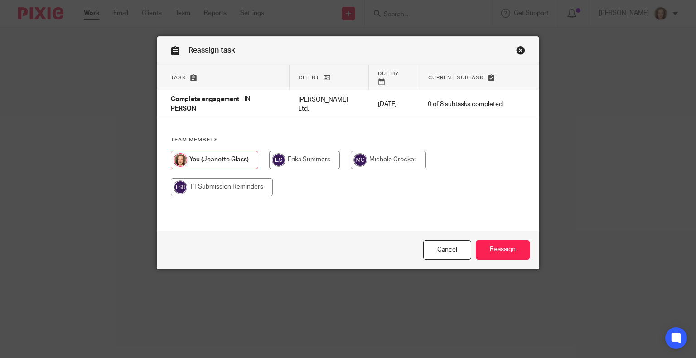
click at [387, 151] on input "radio" at bounding box center [388, 160] width 75 height 18
radio input "true"
click at [488, 247] on input "Reassign" at bounding box center [503, 249] width 54 height 19
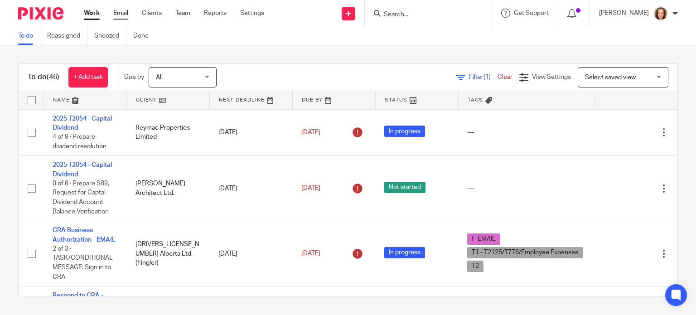
click at [122, 12] on link "Email" at bounding box center [120, 13] width 15 height 9
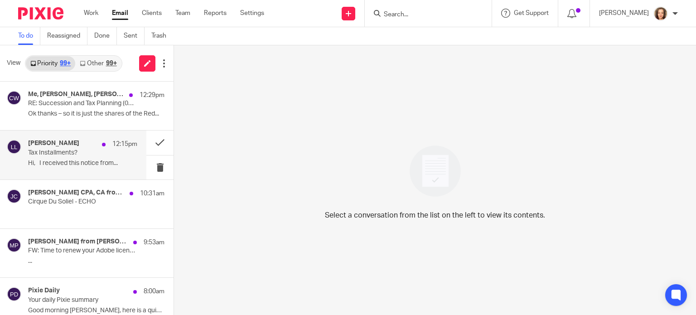
click at [58, 154] on p "Tax Installments?" at bounding box center [71, 153] width 87 height 8
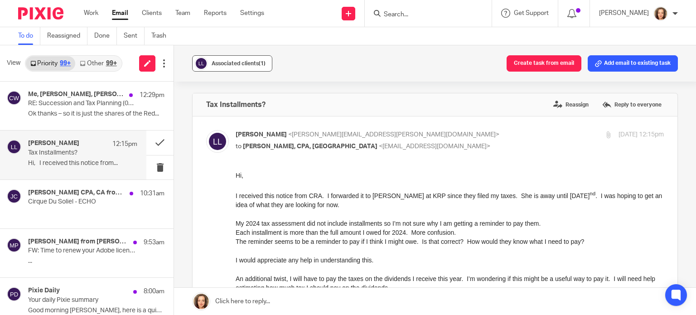
click at [244, 63] on span "Associated clients (1)" at bounding box center [239, 63] width 54 height 5
click at [243, 63] on span "Associated clients (1)" at bounding box center [239, 63] width 54 height 5
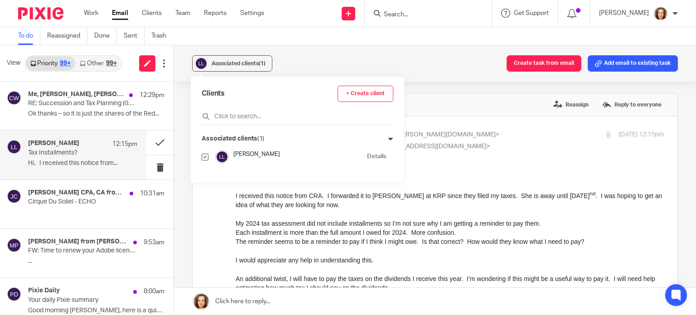
click at [367, 155] on link "Details" at bounding box center [376, 156] width 19 height 9
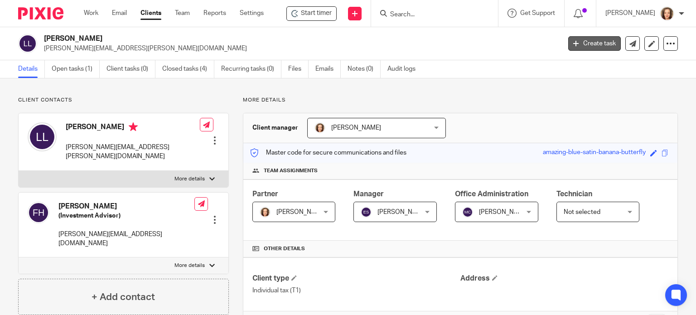
click at [584, 43] on link "Create task" at bounding box center [594, 43] width 53 height 15
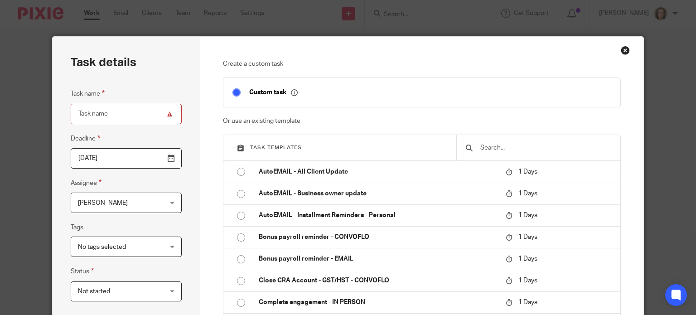
click at [494, 146] on input "text" at bounding box center [546, 148] width 132 height 10
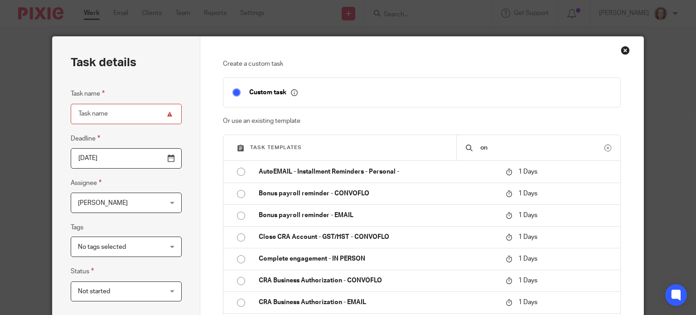
type input "o"
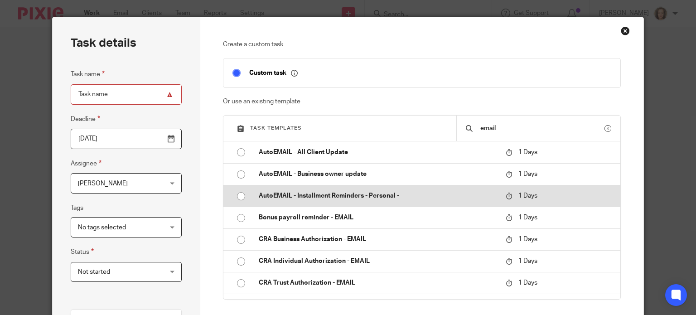
scroll to position [79, 0]
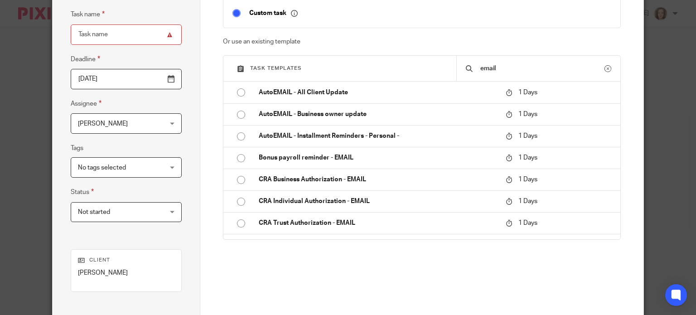
drag, startPoint x: 503, startPoint y: 66, endPoint x: 441, endPoint y: 78, distance: 62.7
click at [441, 78] on div "Task templates email" at bounding box center [421, 69] width 397 height 26
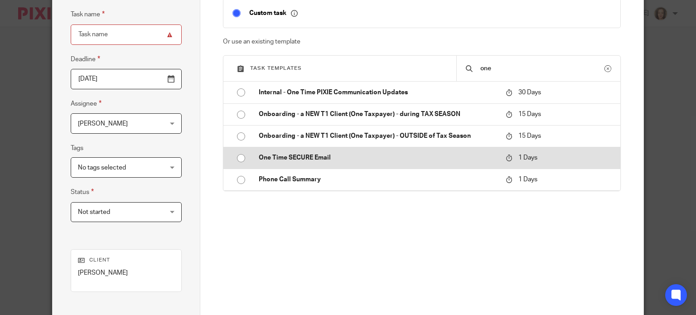
type input "one"
click at [297, 158] on p "One Time SECURE Email" at bounding box center [378, 157] width 238 height 9
type input "2025-08-23"
type input "One Time SECURE Email"
checkbox input "false"
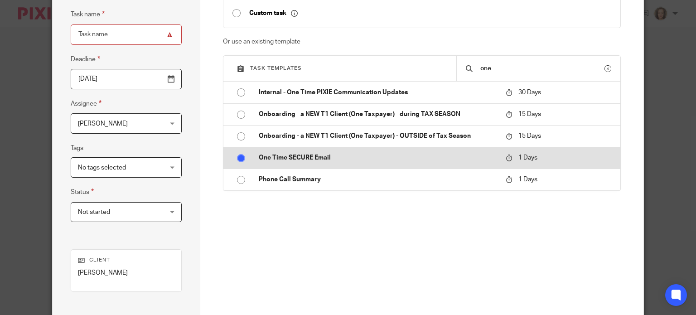
radio input "true"
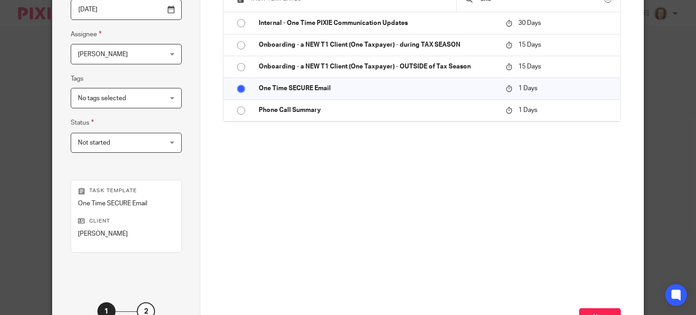
scroll to position [220, 0]
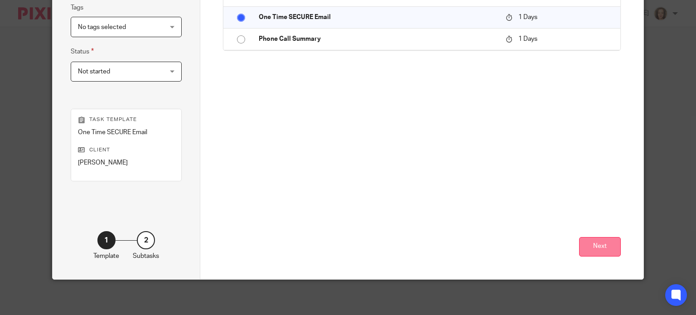
click at [594, 242] on button "Next" at bounding box center [600, 246] width 42 height 19
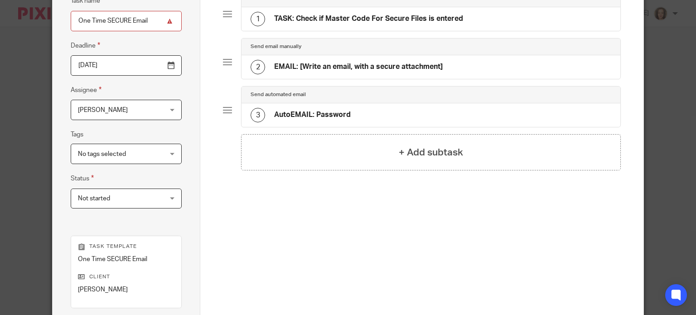
scroll to position [0, 0]
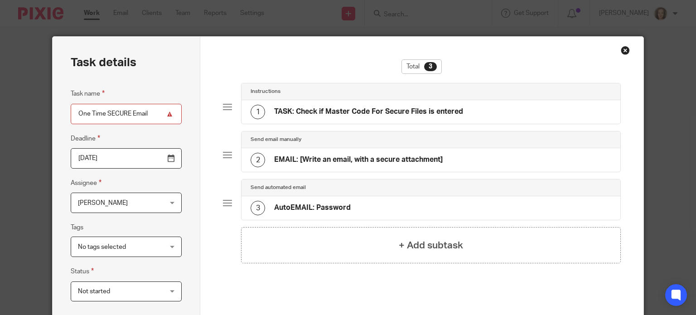
click at [621, 47] on div "Close this dialog window" at bounding box center [625, 50] width 9 height 9
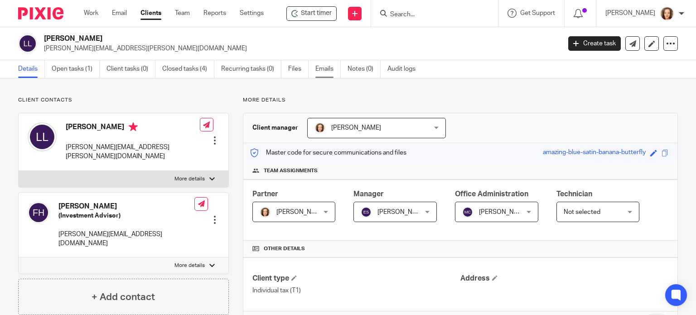
click at [324, 68] on link "Emails" at bounding box center [327, 69] width 25 height 18
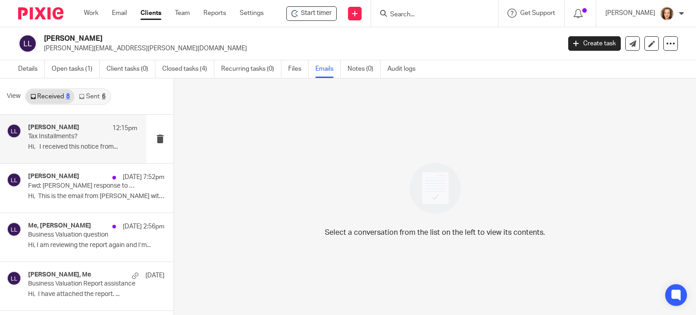
click at [81, 145] on p "Hi, I received this notice from..." at bounding box center [82, 147] width 109 height 8
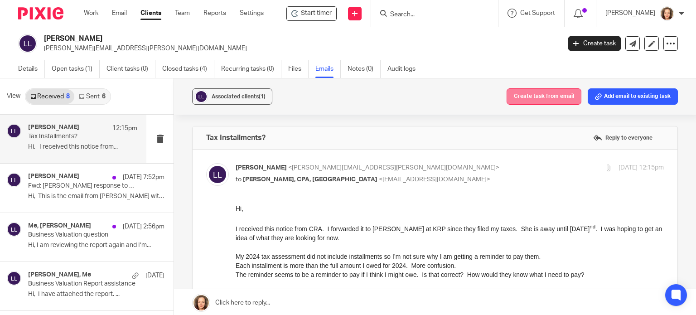
click at [549, 98] on button "Create task from email" at bounding box center [544, 96] width 75 height 16
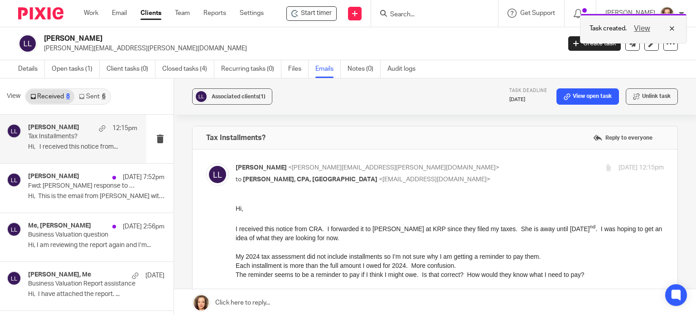
click at [643, 29] on button "View" at bounding box center [642, 28] width 22 height 11
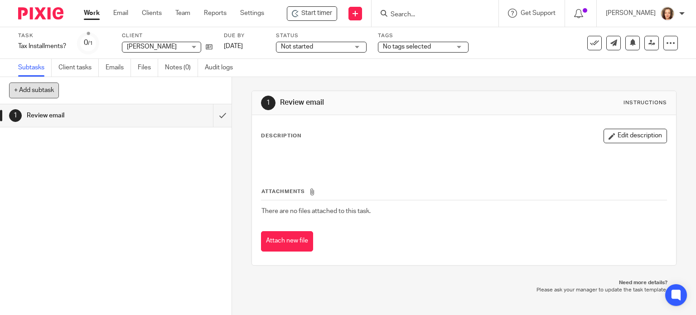
click at [38, 91] on button "+ Add subtask" at bounding box center [34, 89] width 50 height 15
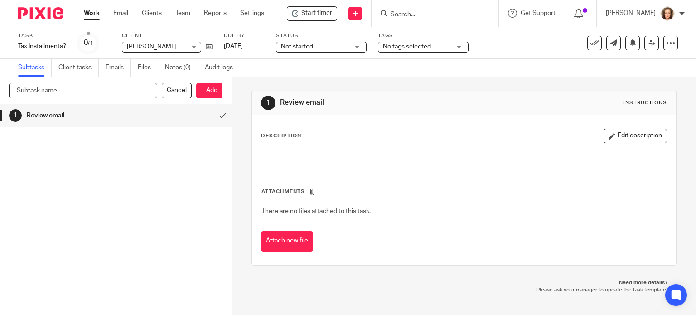
click at [97, 90] on input "text" at bounding box center [83, 90] width 148 height 15
type input "Respond to email"
click at [210, 89] on p "+ Add" at bounding box center [209, 90] width 26 height 15
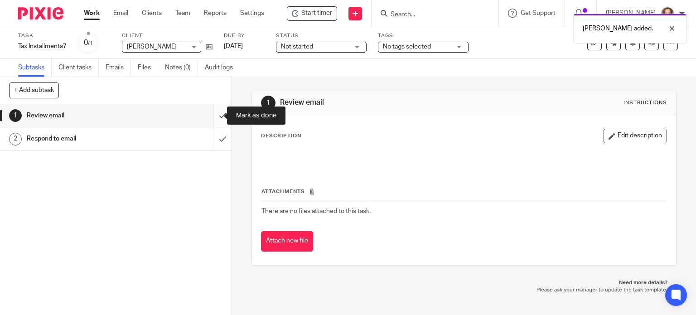
click at [213, 114] on input "submit" at bounding box center [116, 115] width 232 height 23
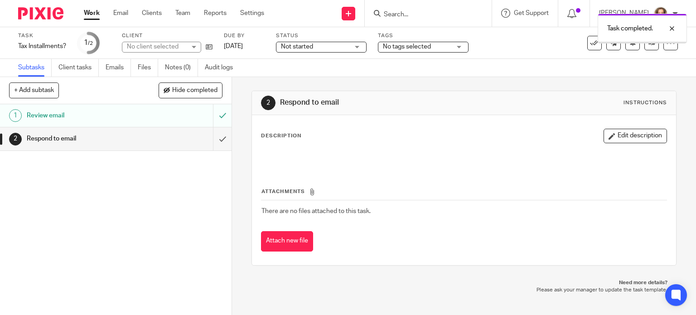
click at [115, 69] on link "Emails" at bounding box center [118, 68] width 25 height 18
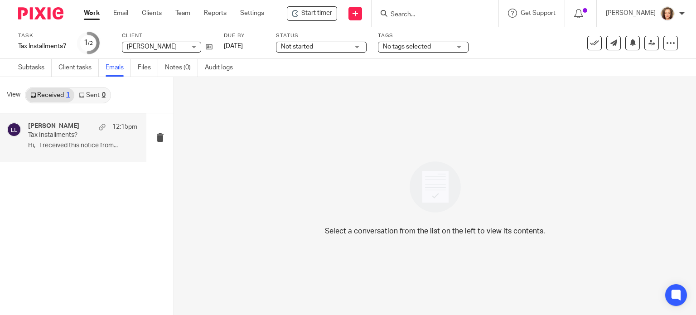
click at [69, 137] on p "Tax Installments?" at bounding box center [71, 135] width 87 height 8
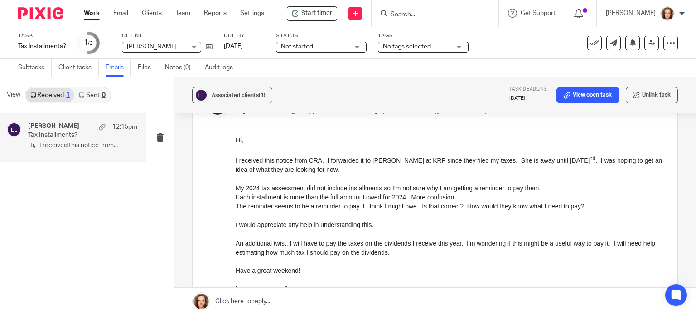
scroll to position [91, 0]
